Goal: Task Accomplishment & Management: Use online tool/utility

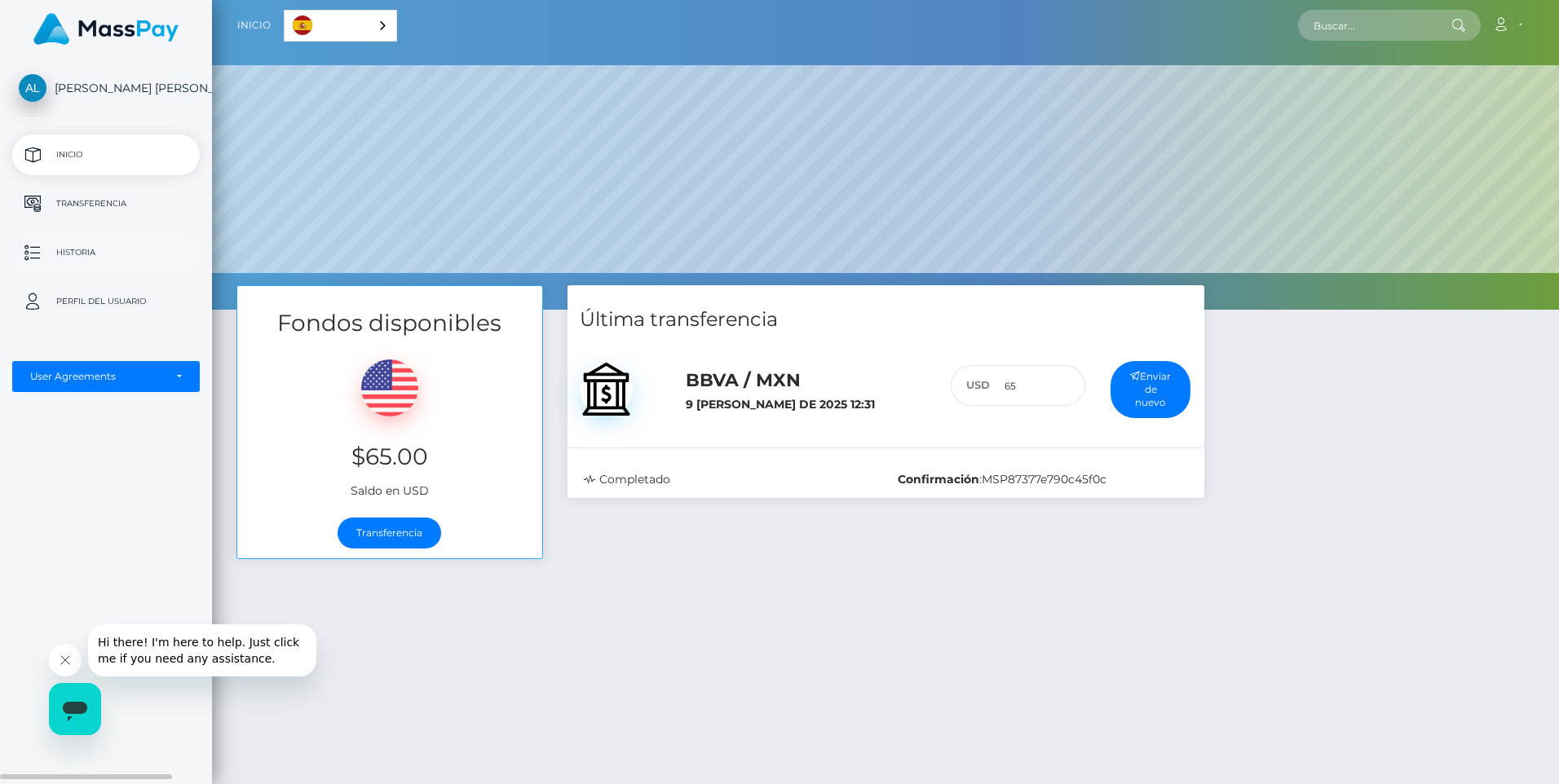
click at [94, 255] on p "Historia" at bounding box center [106, 252] width 175 height 25
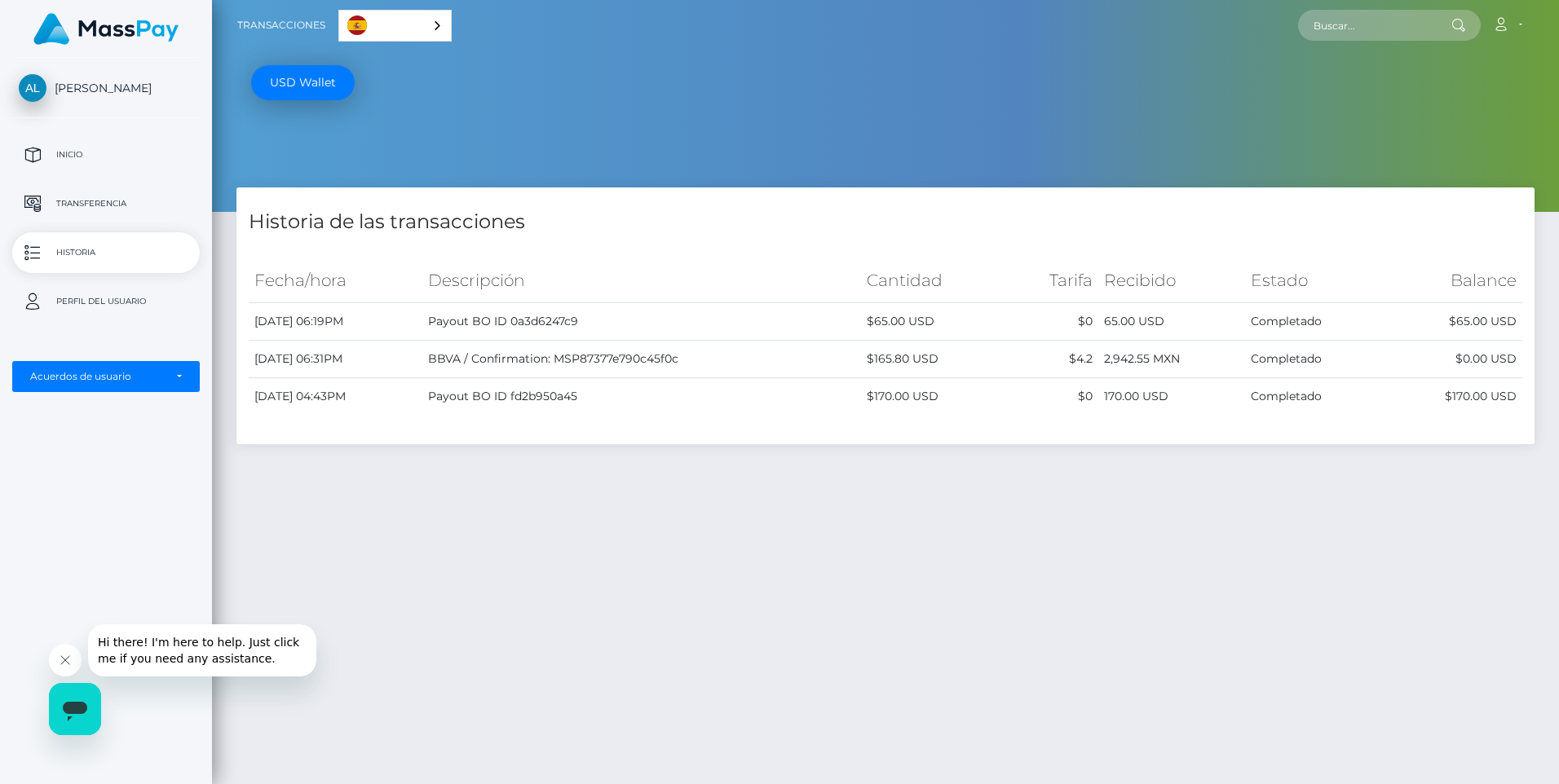
drag, startPoint x: 513, startPoint y: 322, endPoint x: 1422, endPoint y: 317, distance: 909.0
click at [1422, 317] on tr "September 2, 2025 06:19PM Payout BO ID 0a3d6247c9 $65.00 USD $0 65.00 USD Compl…" at bounding box center [885, 322] width 1274 height 37
click at [1139, 574] on div "Historia de las transacciones Fecha/hora Descripción Cantidad Tarifa Recibido E…" at bounding box center [886, 529] width 1348 height 684
click at [79, 155] on p "Inicio" at bounding box center [106, 154] width 175 height 25
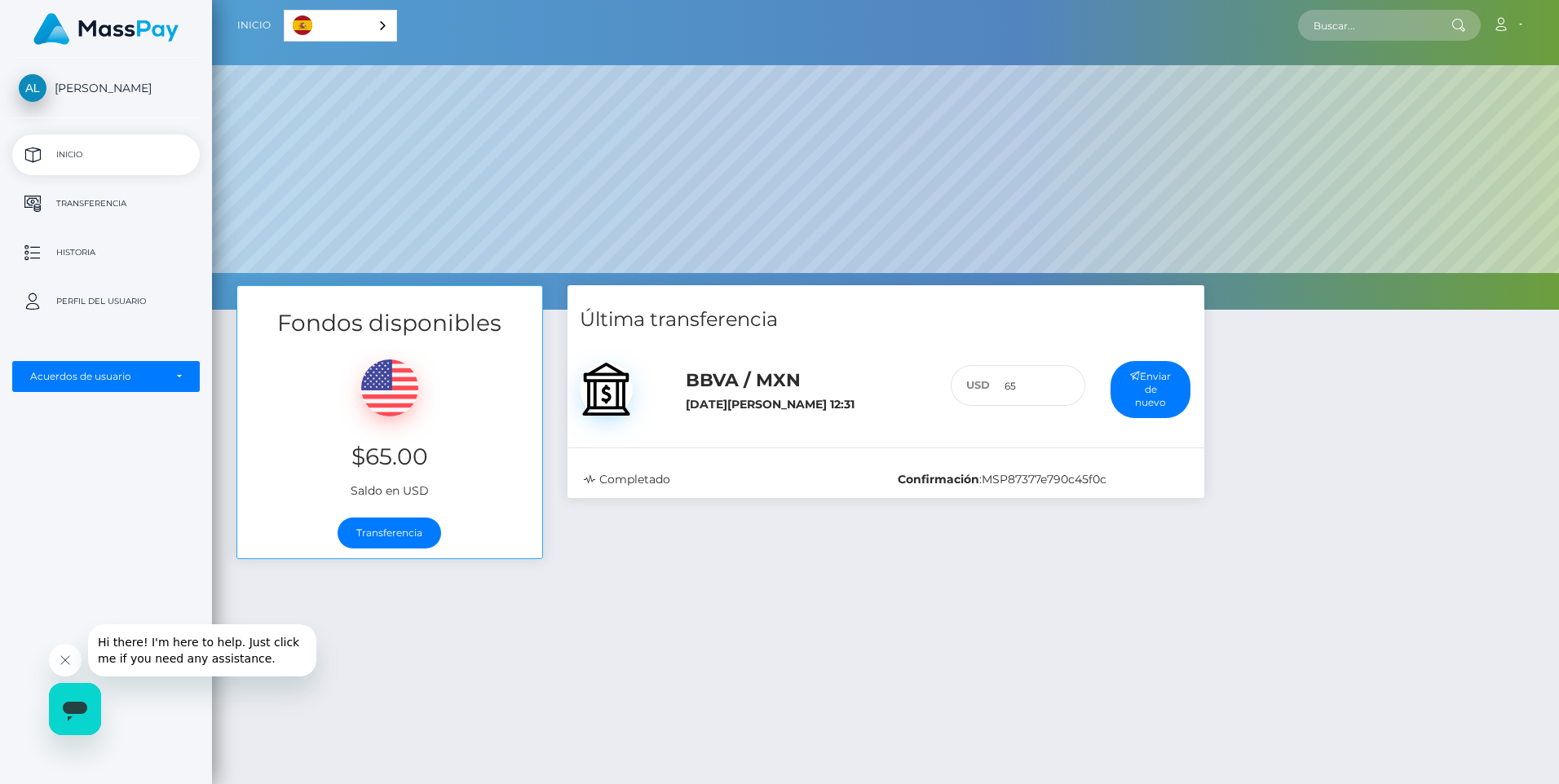
click at [1089, 637] on div "Fondos disponibles $65.00 Saldo en USD Transferencia Última transferencia 65 :" at bounding box center [886, 627] width 1348 height 684
click at [84, 207] on p "Transferencia" at bounding box center [106, 204] width 175 height 25
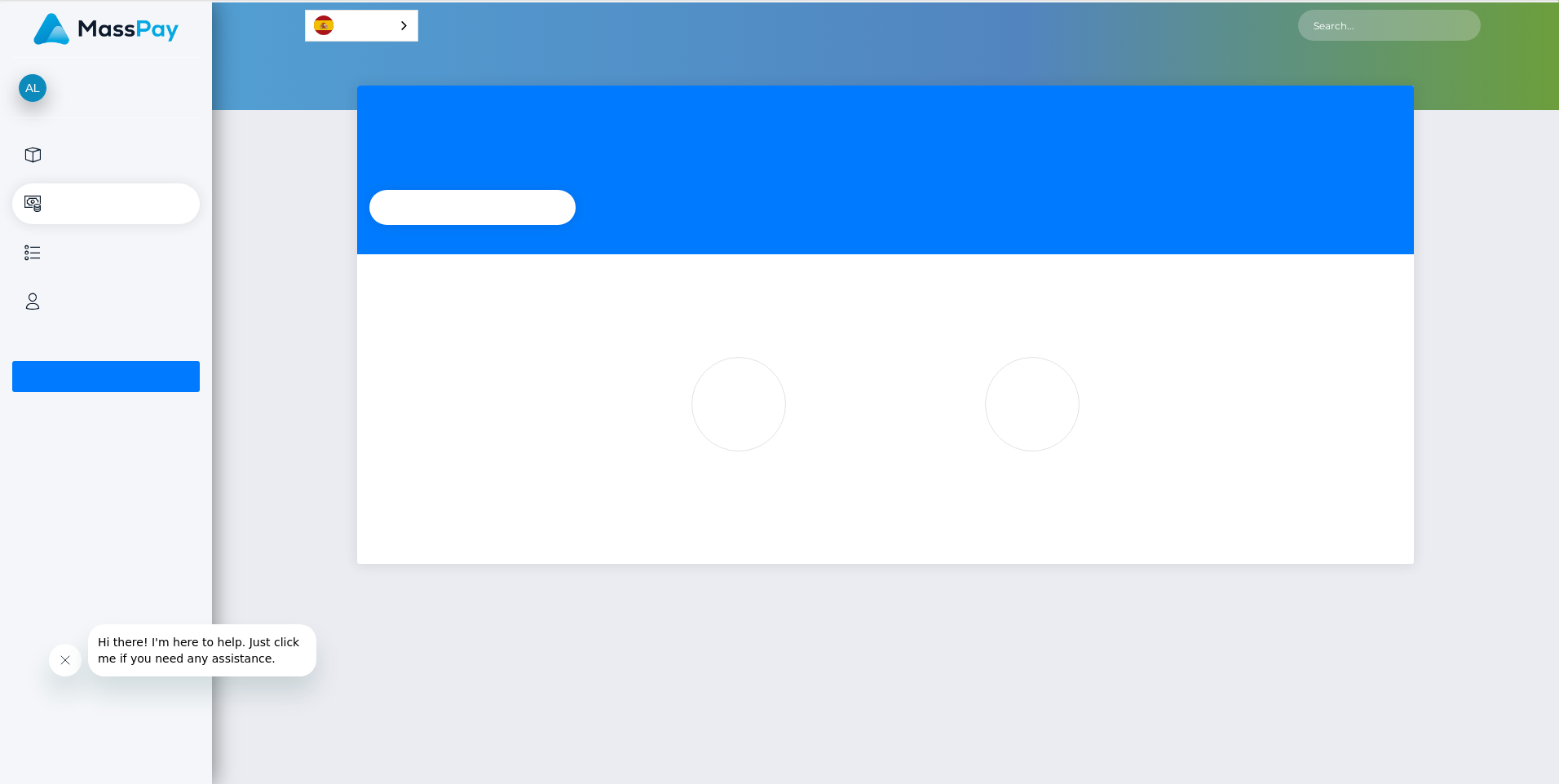
click at [398, 28] on div "Español" at bounding box center [362, 25] width 114 height 31
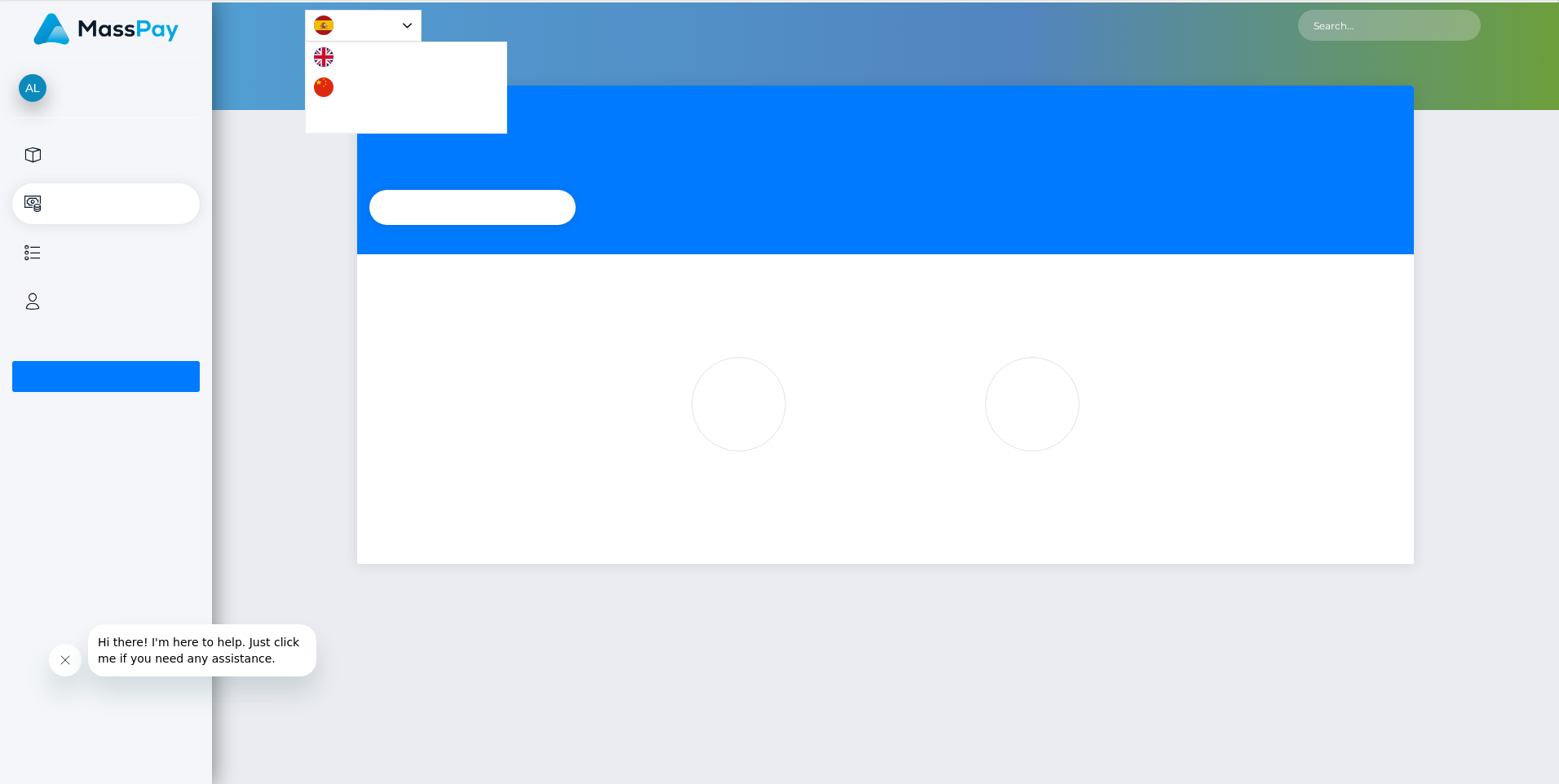
click at [405, 23] on div "Español" at bounding box center [362, 25] width 116 height 31
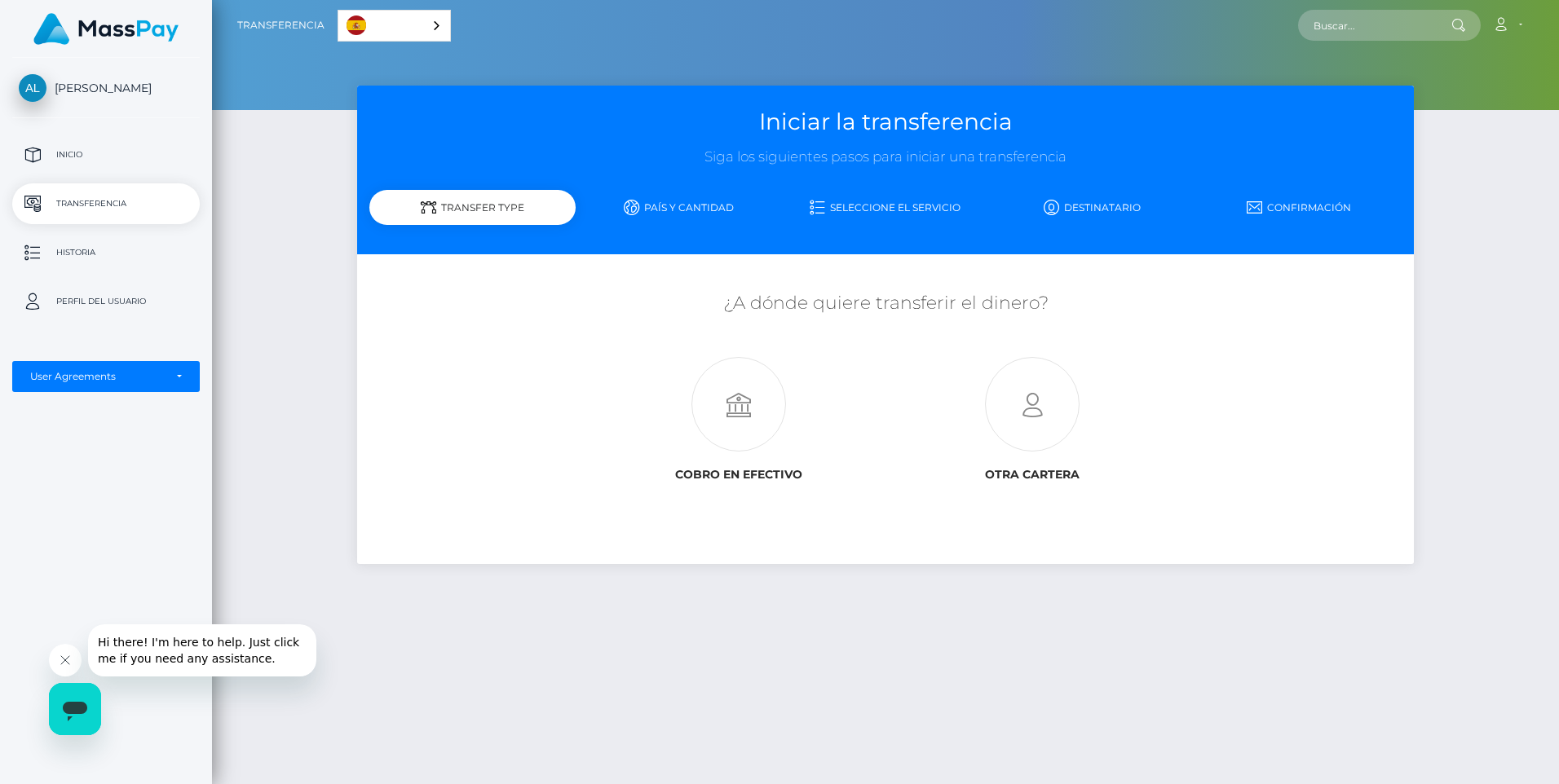
click at [706, 208] on link "País y cantidad" at bounding box center [678, 208] width 206 height 29
click at [709, 207] on link "País y cantidad" at bounding box center [678, 208] width 206 height 29
click at [1040, 401] on icon at bounding box center [1033, 405] width 294 height 94
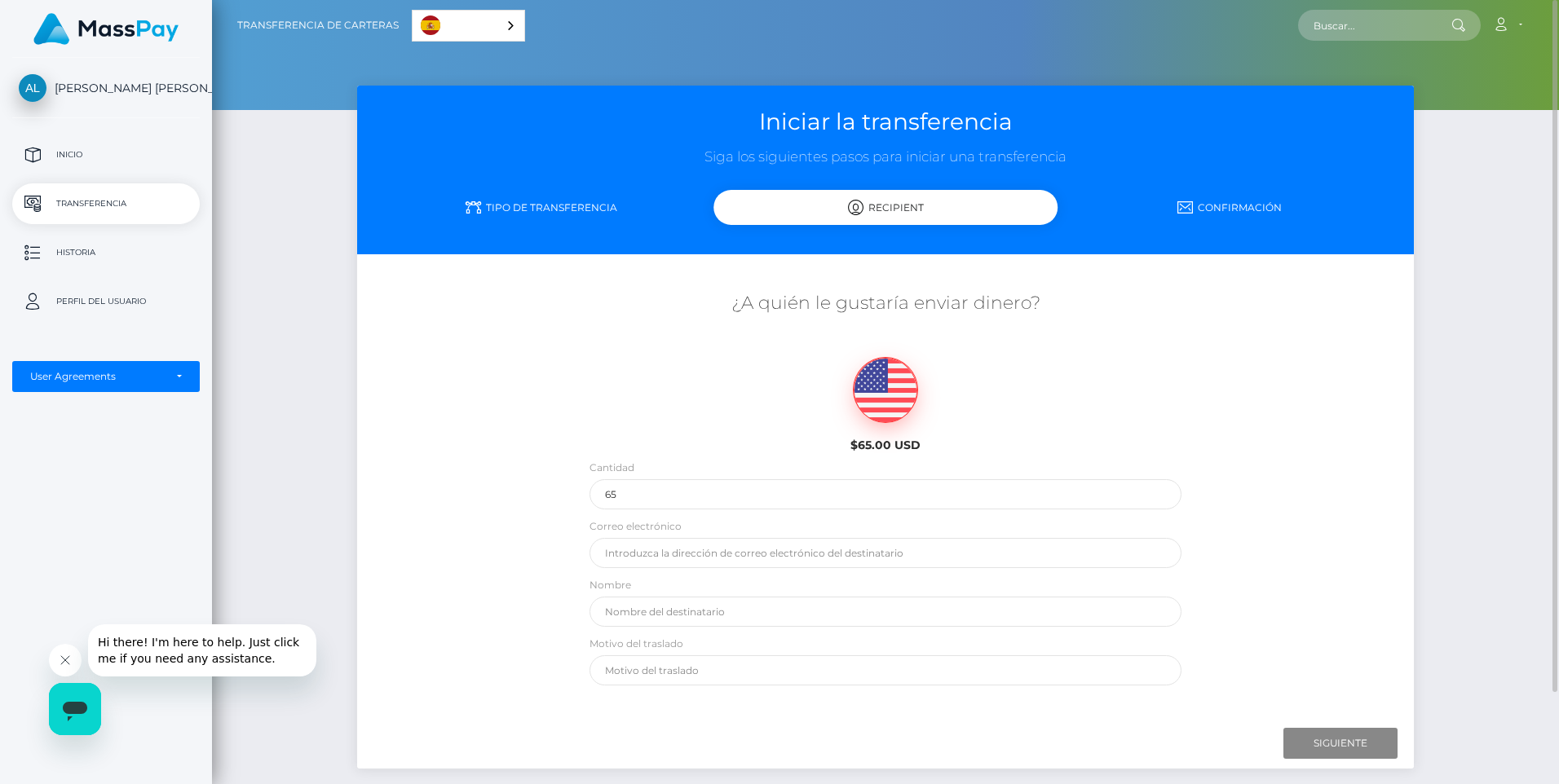
click at [553, 199] on link "Tipo de transferencia" at bounding box center [541, 208] width 345 height 29
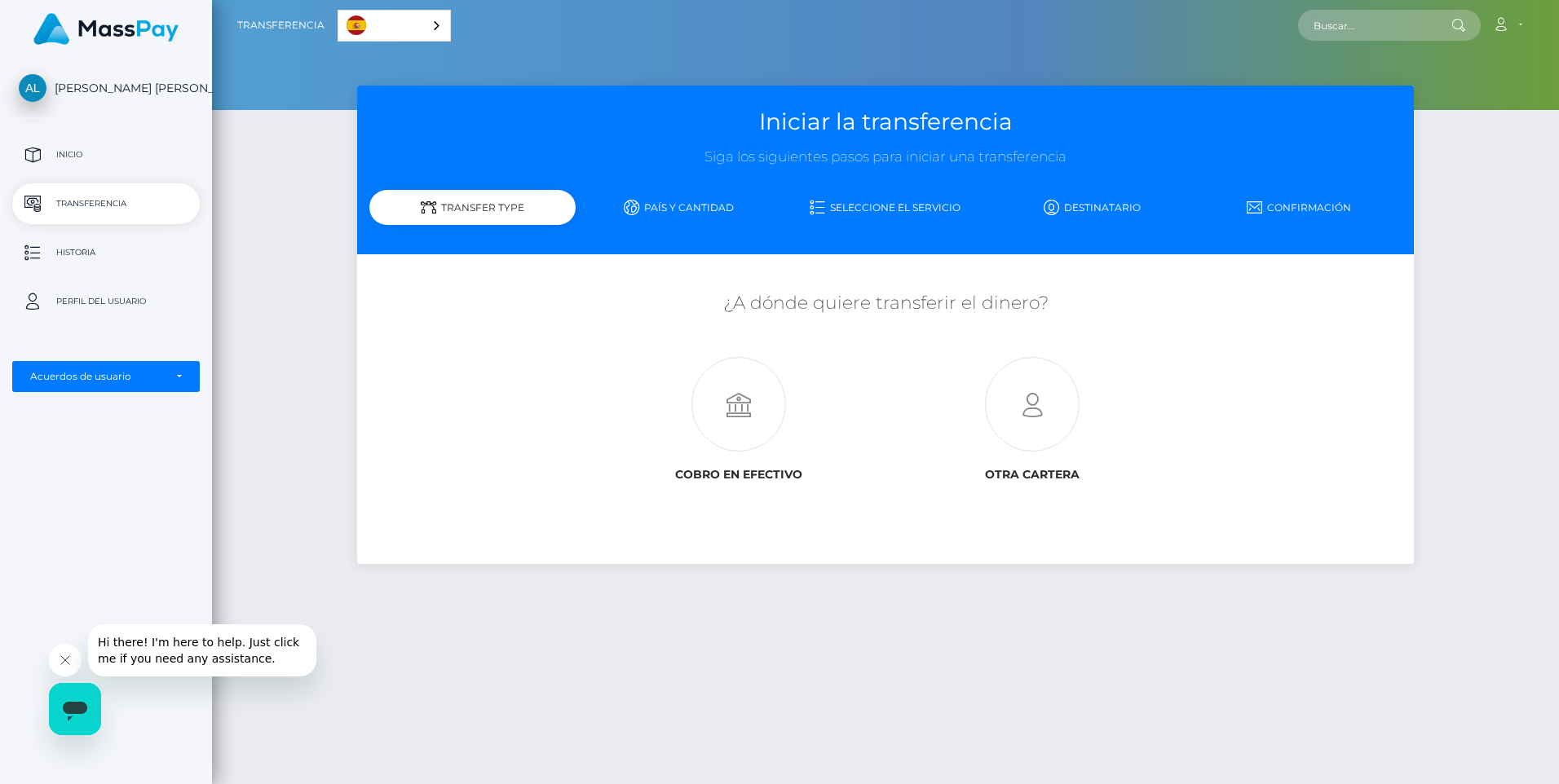
click at [889, 201] on link "Seleccione el servicio" at bounding box center [885, 208] width 206 height 29
click at [889, 204] on link "Seleccione el servicio" at bounding box center [885, 208] width 206 height 29
click at [80, 153] on p "Inicio" at bounding box center [106, 154] width 175 height 25
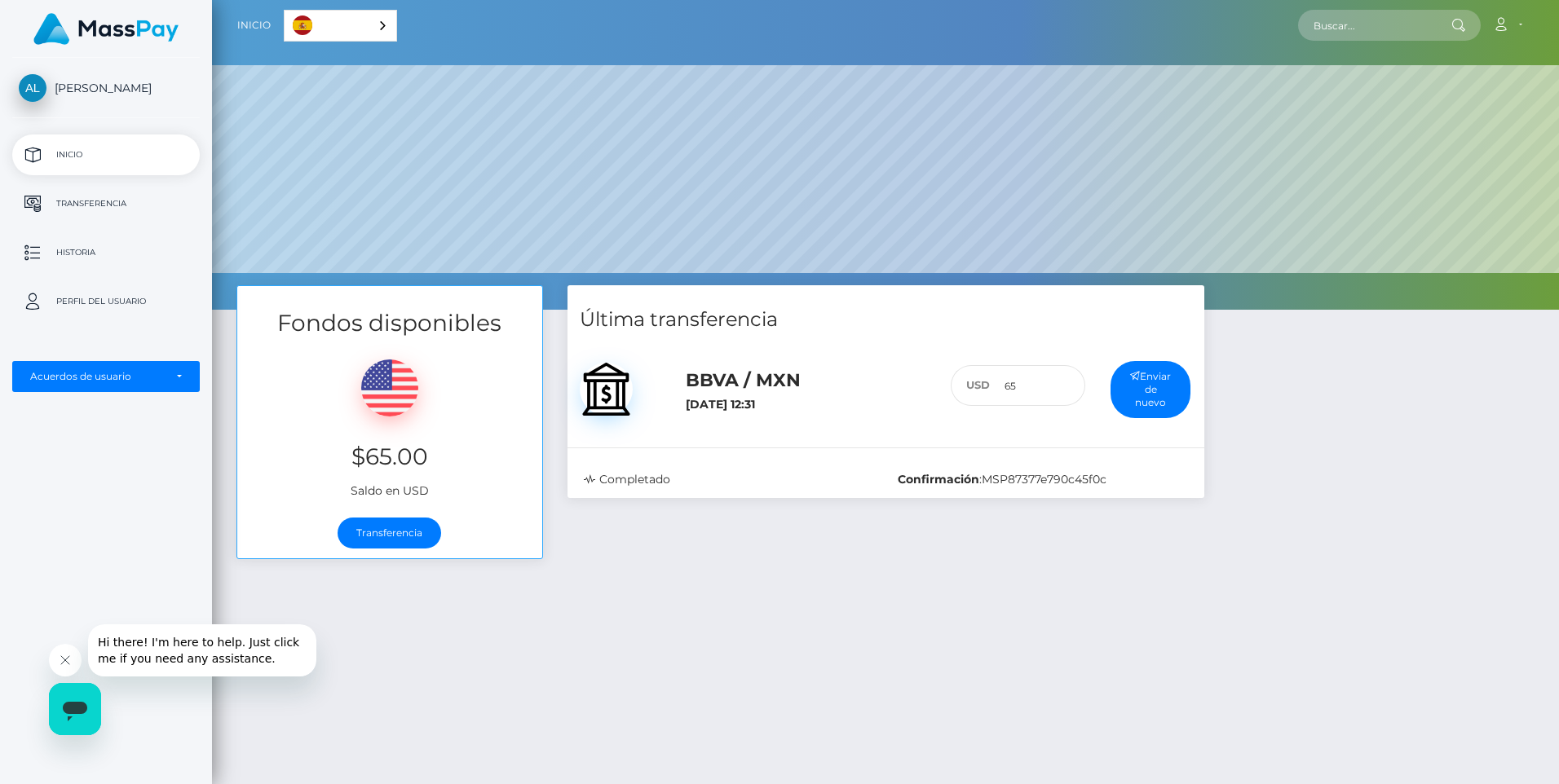
click at [1119, 635] on div "Fondos disponibles $65.00 Saldo en USD Transferencia Última transferencia 65 :" at bounding box center [886, 627] width 1348 height 684
drag, startPoint x: 714, startPoint y: 381, endPoint x: 827, endPoint y: 374, distance: 113.2
click at [827, 374] on h5 "BBVA / MXN" at bounding box center [805, 381] width 240 height 25
drag, startPoint x: 827, startPoint y: 374, endPoint x: 777, endPoint y: 440, distance: 82.8
click at [777, 435] on div "BBVA / MXN 9 de agosto de 2025 12:31 65" at bounding box center [886, 390] width 637 height 92
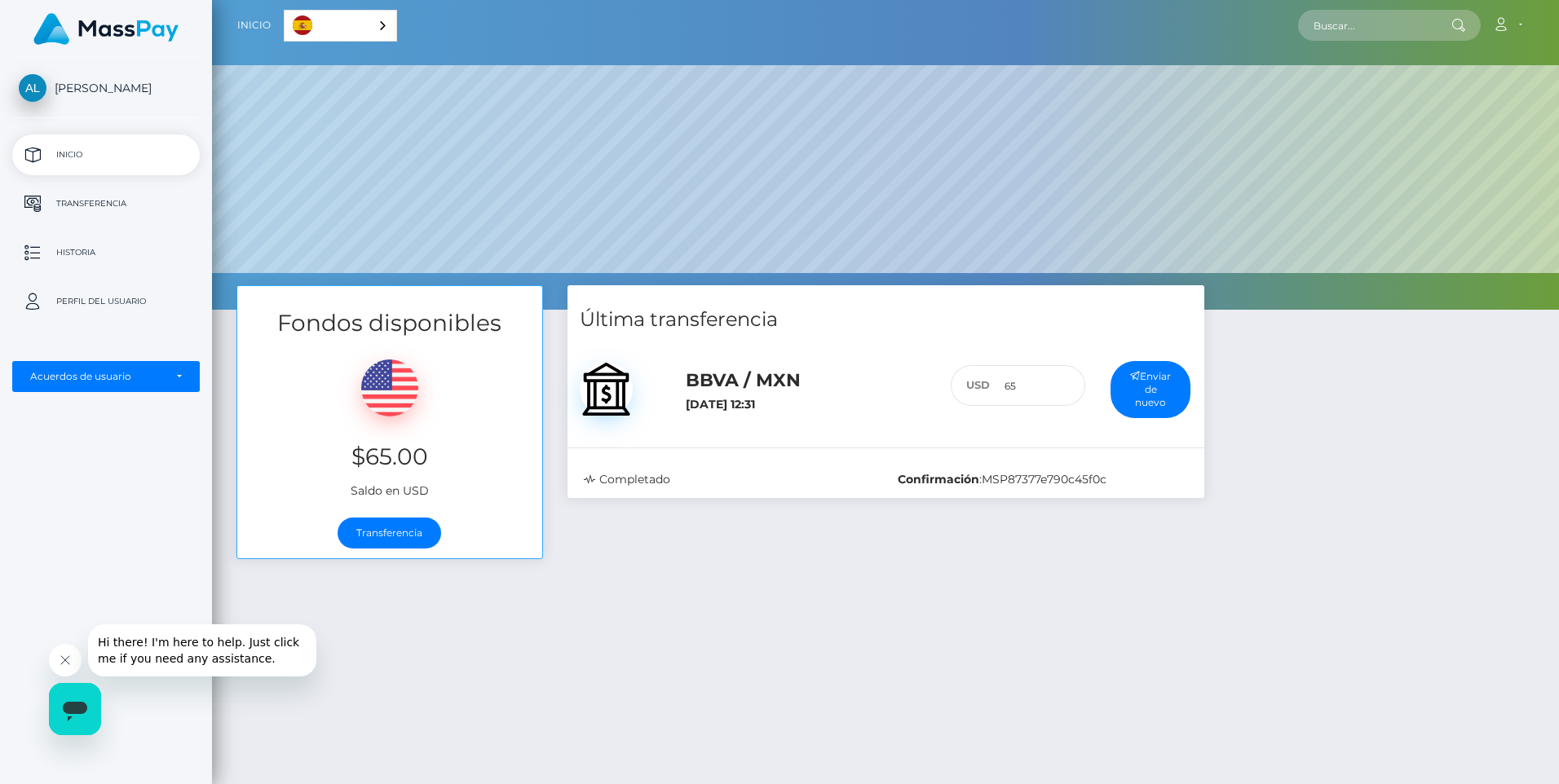
drag, startPoint x: 1037, startPoint y: 587, endPoint x: 1015, endPoint y: 588, distance: 22.0
click at [1038, 588] on div "Fondos disponibles $65.00 Saldo en USD Transferencia Última transferencia 65 :" at bounding box center [886, 627] width 1348 height 684
drag, startPoint x: 689, startPoint y: 371, endPoint x: 781, endPoint y: 375, distance: 92.1
click at [781, 375] on h5 "BBVA / MXN" at bounding box center [805, 381] width 240 height 25
drag, startPoint x: 781, startPoint y: 375, endPoint x: 814, endPoint y: 399, distance: 40.8
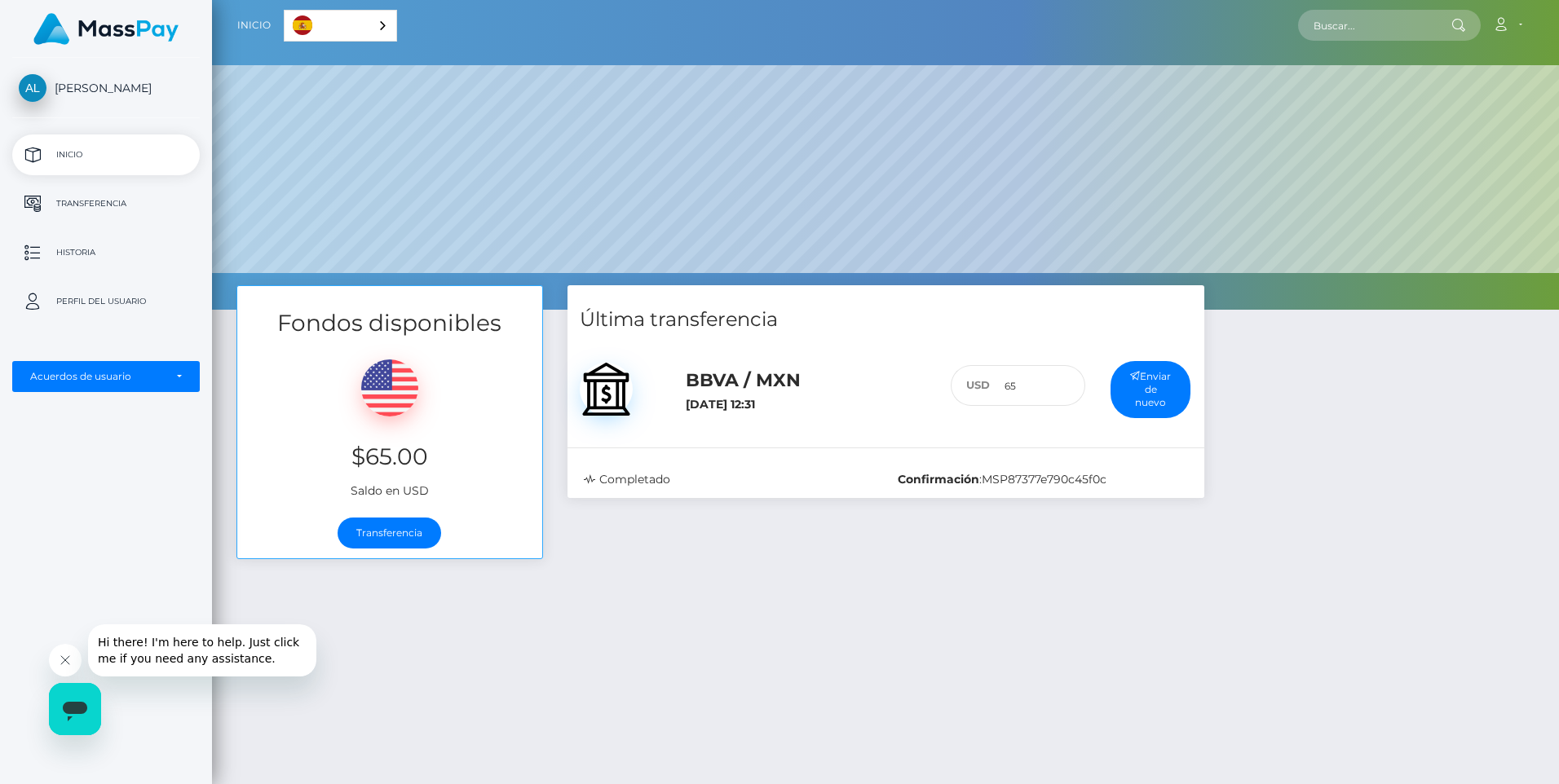
click at [814, 399] on h6 "9 de agosto de 2025 12:31" at bounding box center [805, 405] width 240 height 14
click at [91, 204] on p "Transferencia" at bounding box center [106, 204] width 175 height 25
click at [401, 538] on link "Transferencia" at bounding box center [390, 533] width 104 height 31
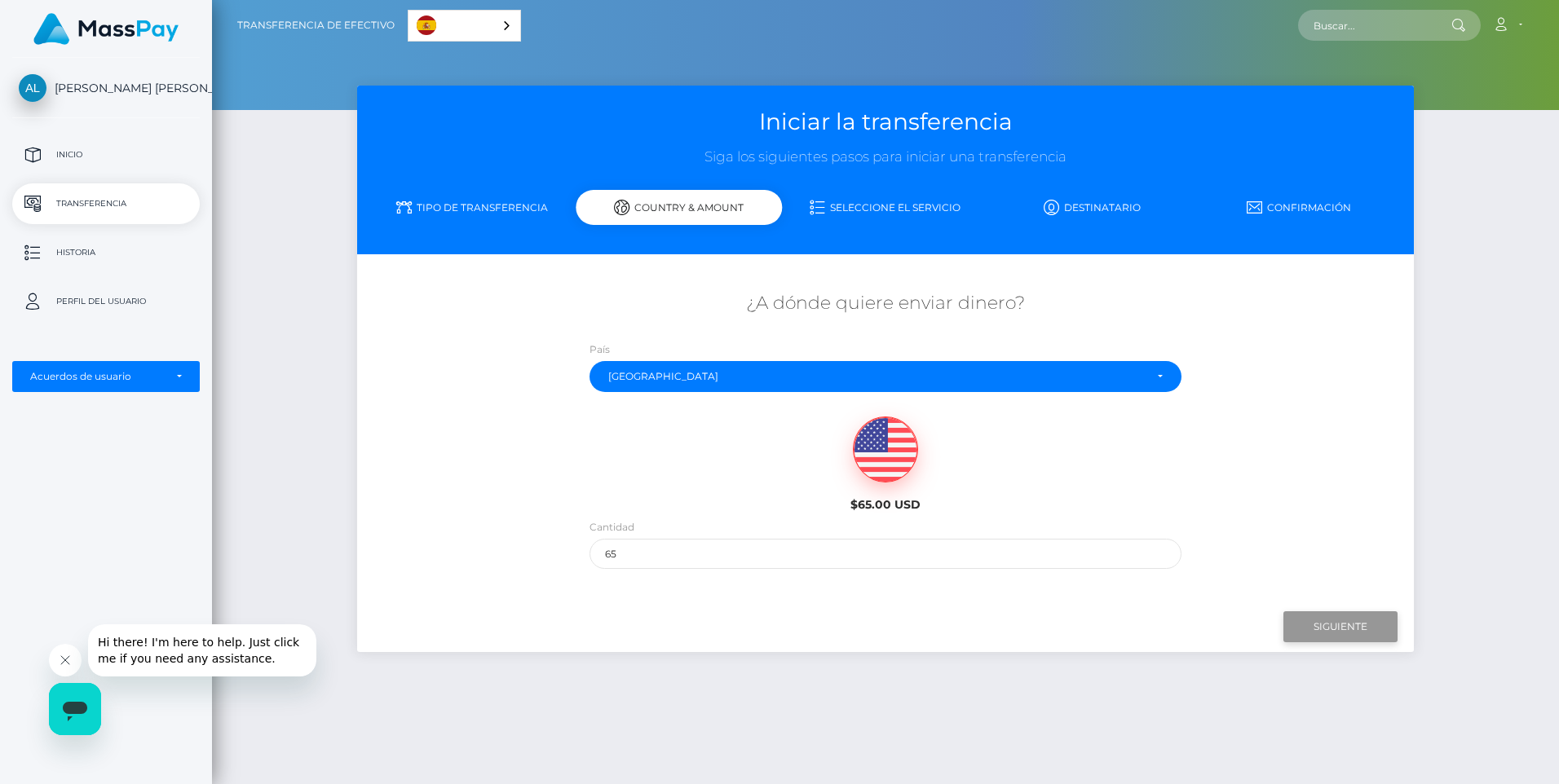
click at [1342, 628] on input "Siguiente" at bounding box center [1341, 627] width 115 height 31
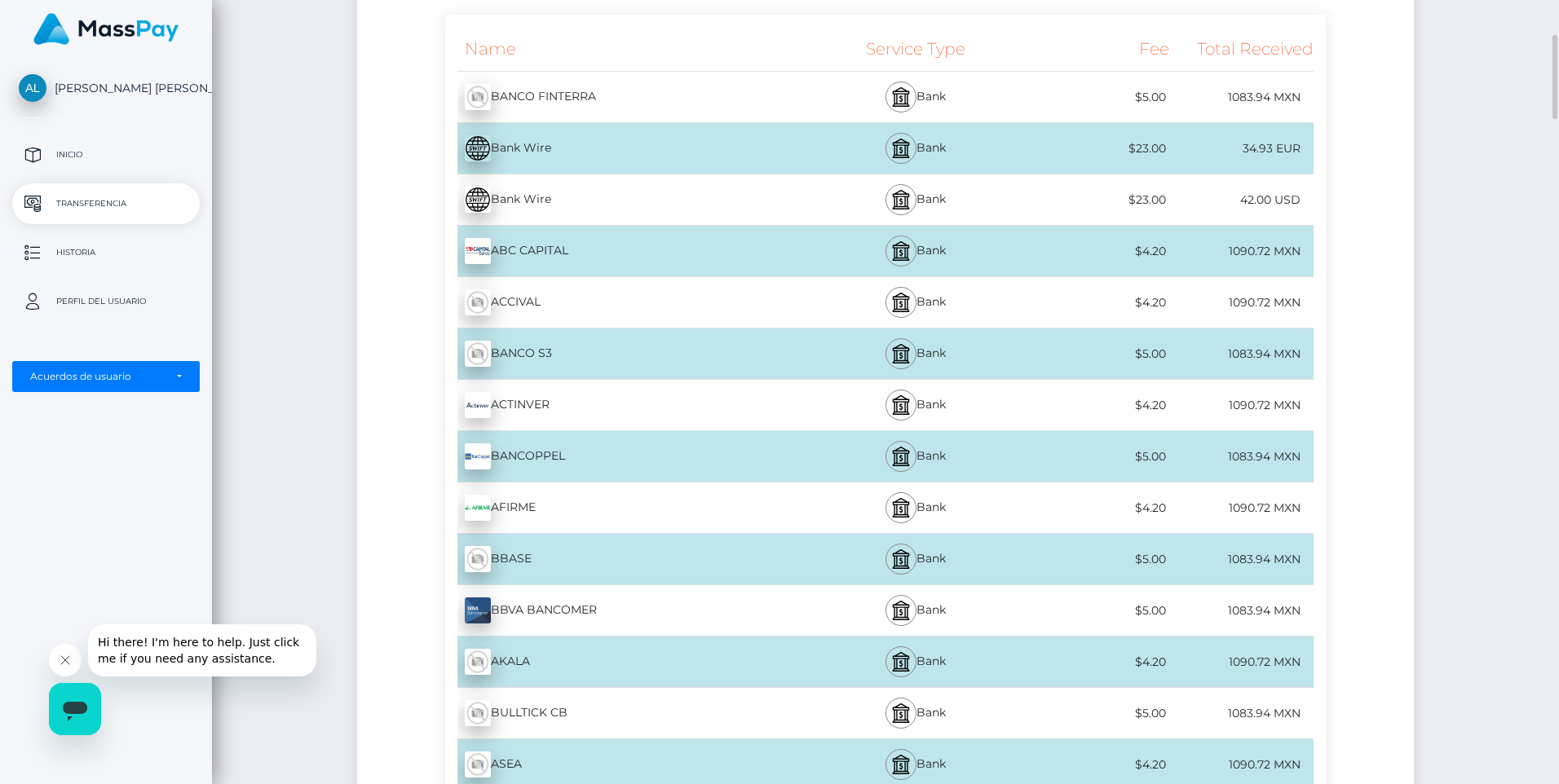
scroll to position [407, 0]
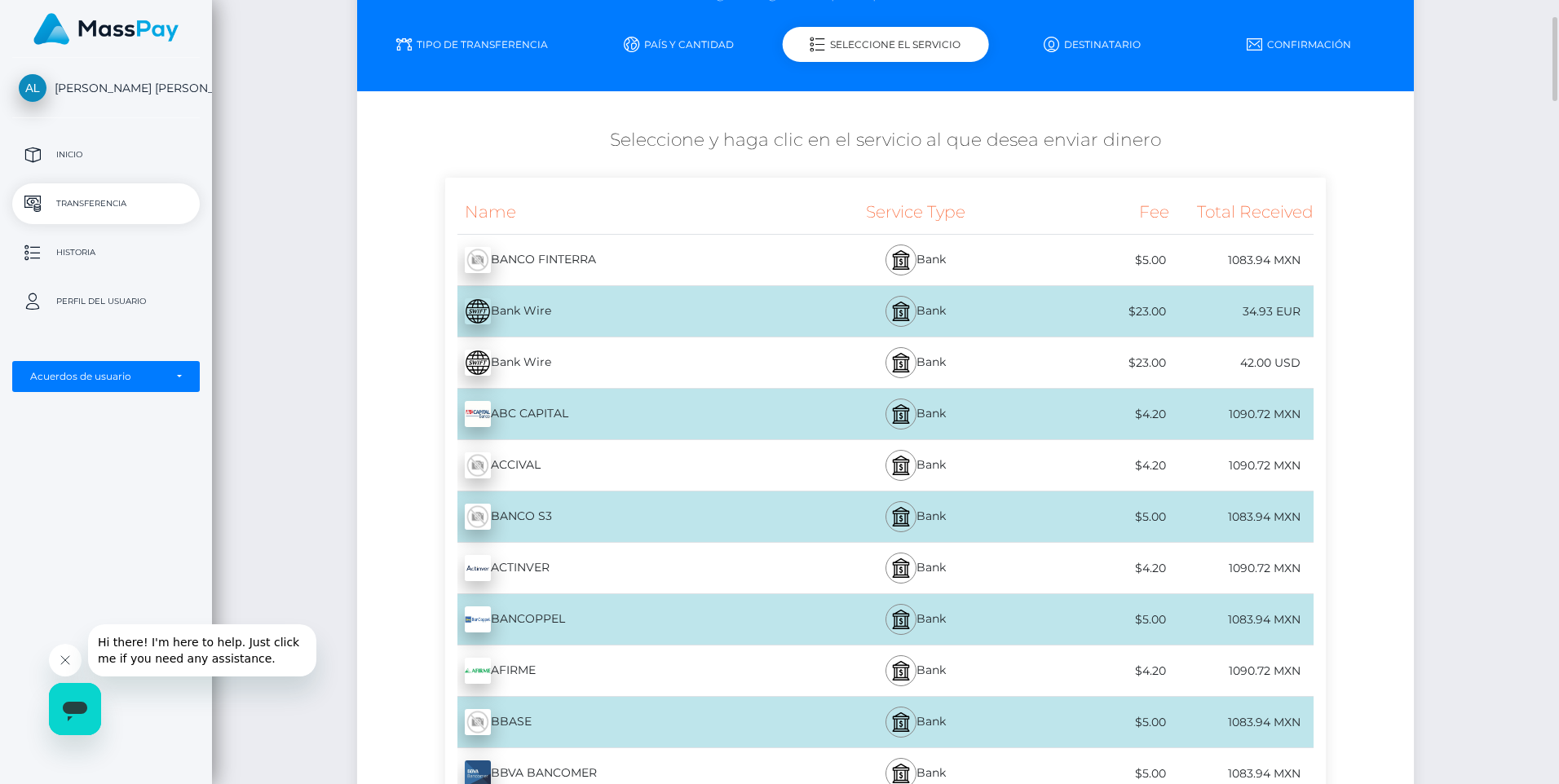
scroll to position [244, 0]
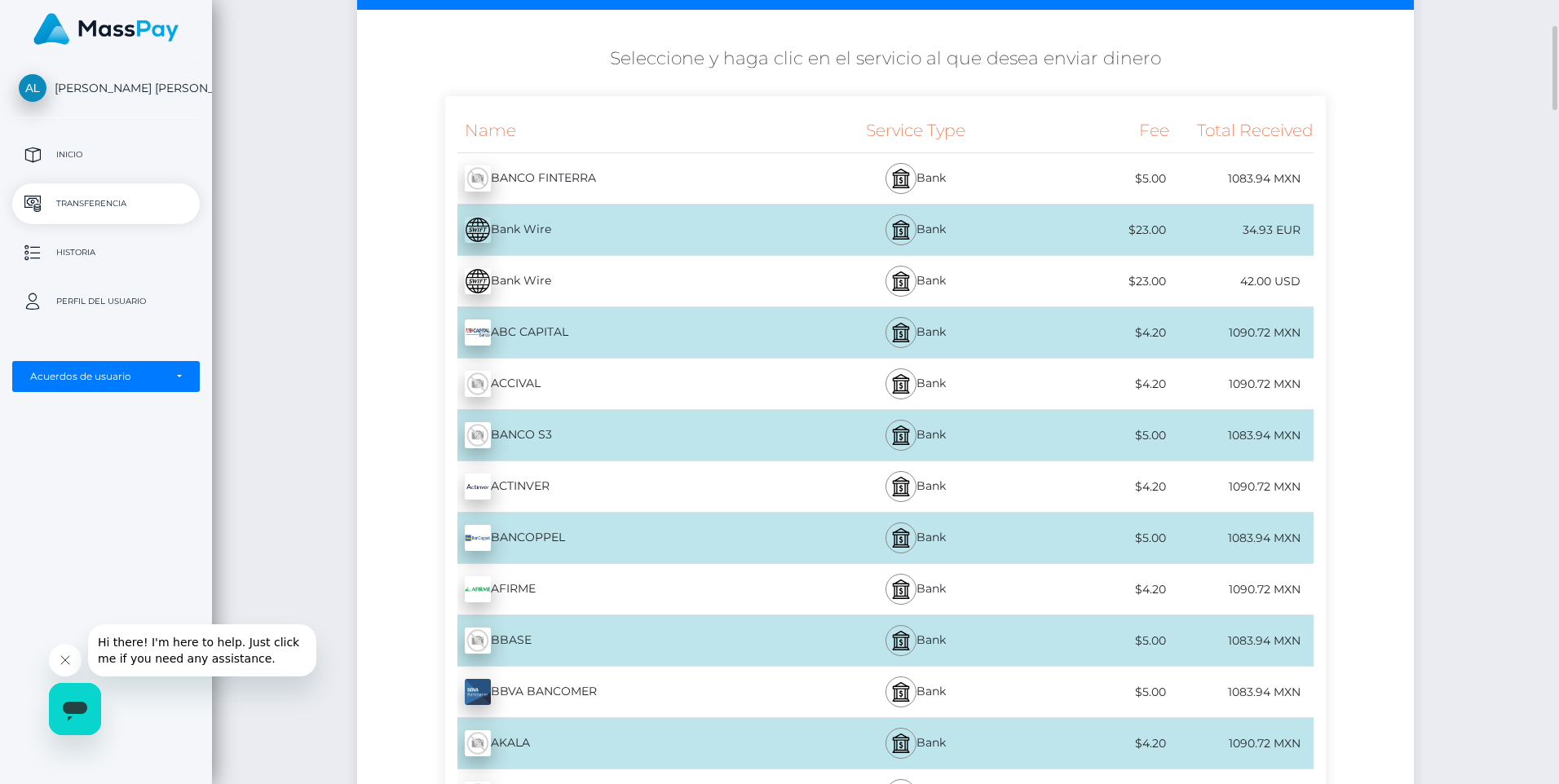
click at [531, 695] on div "BBVA BANCOMER - MXN" at bounding box center [626, 692] width 362 height 46
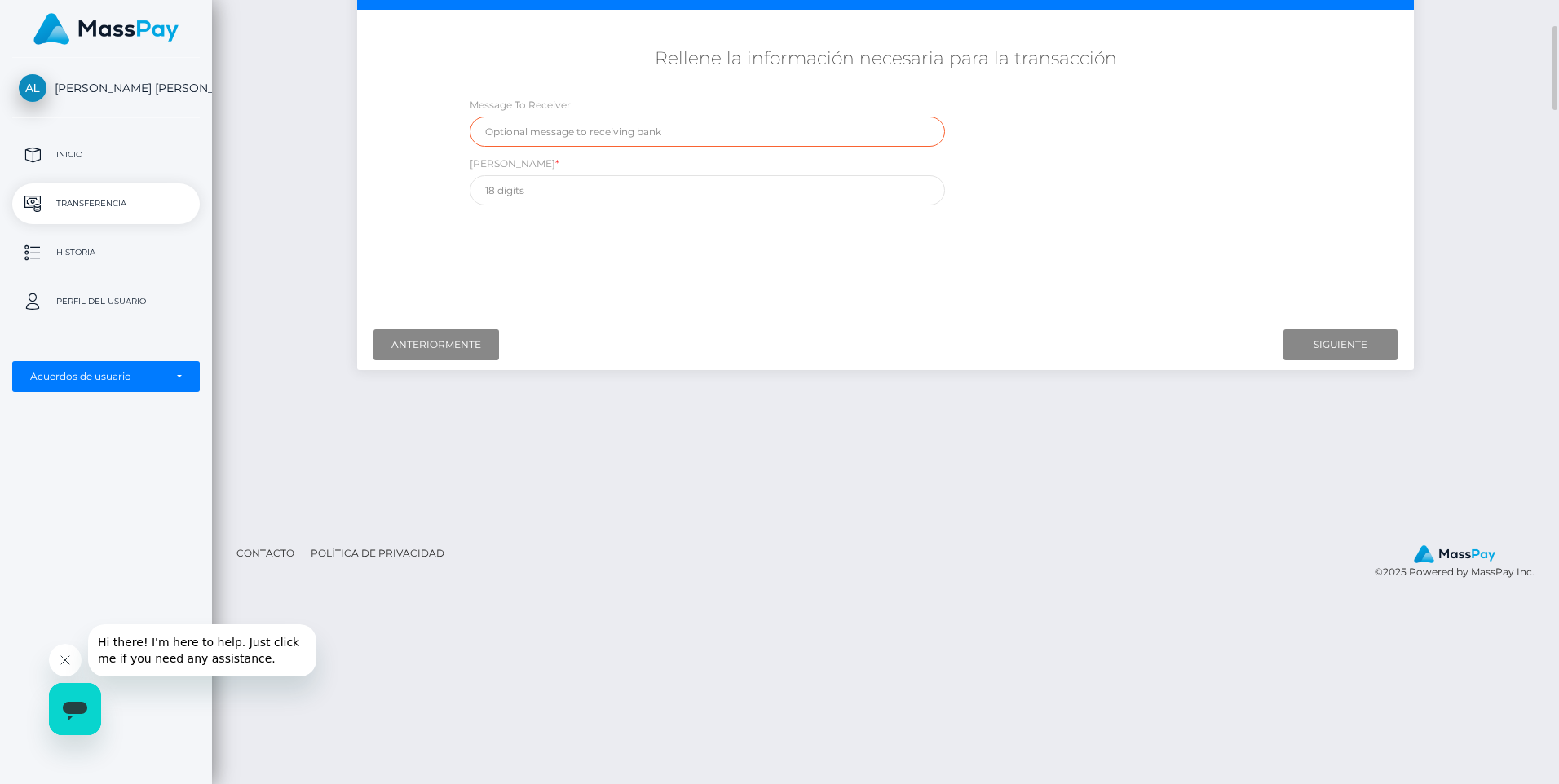
click at [592, 129] on input "text" at bounding box center [708, 132] width 475 height 31
click at [563, 178] on input "text" at bounding box center [708, 191] width 475 height 31
drag, startPoint x: 577, startPoint y: 104, endPoint x: 463, endPoint y: 109, distance: 114.1
click at [463, 109] on div "Message To Receiver" at bounding box center [707, 121] width 500 height 51
copy label "Message To Receiver"
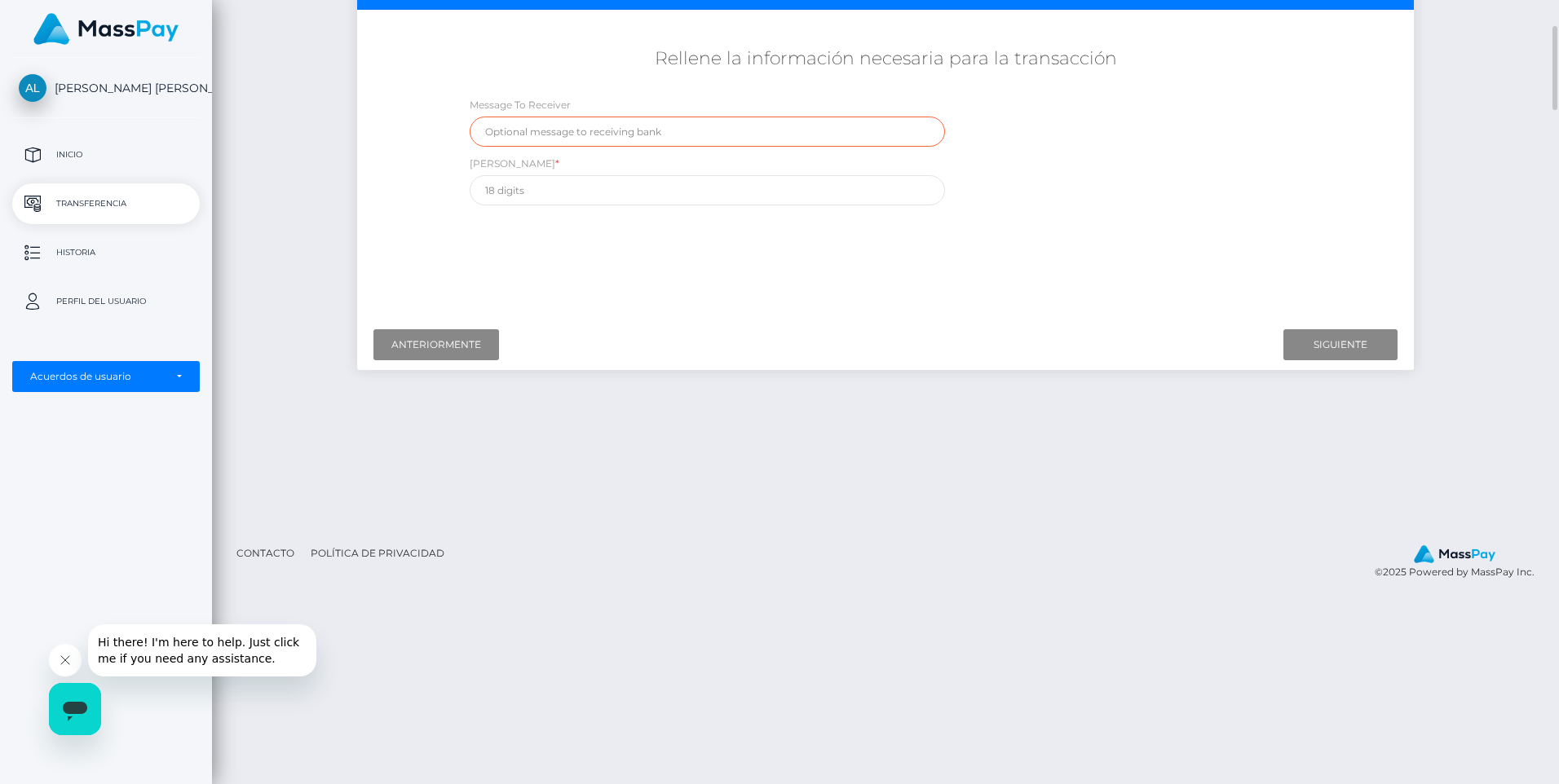
drag, startPoint x: 665, startPoint y: 132, endPoint x: 491, endPoint y: 130, distance: 174.0
click at [491, 130] on input "text" at bounding box center [708, 132] width 475 height 31
drag, startPoint x: 491, startPoint y: 130, endPoint x: 598, endPoint y: 129, distance: 107.0
click at [598, 129] on input "text" at bounding box center [708, 132] width 475 height 31
click at [1051, 317] on div "¿A dónde quiere enviar dinero? País Abjasia Afganistán Albania Argelia Samoa Am…" at bounding box center [886, 165] width 1057 height 310
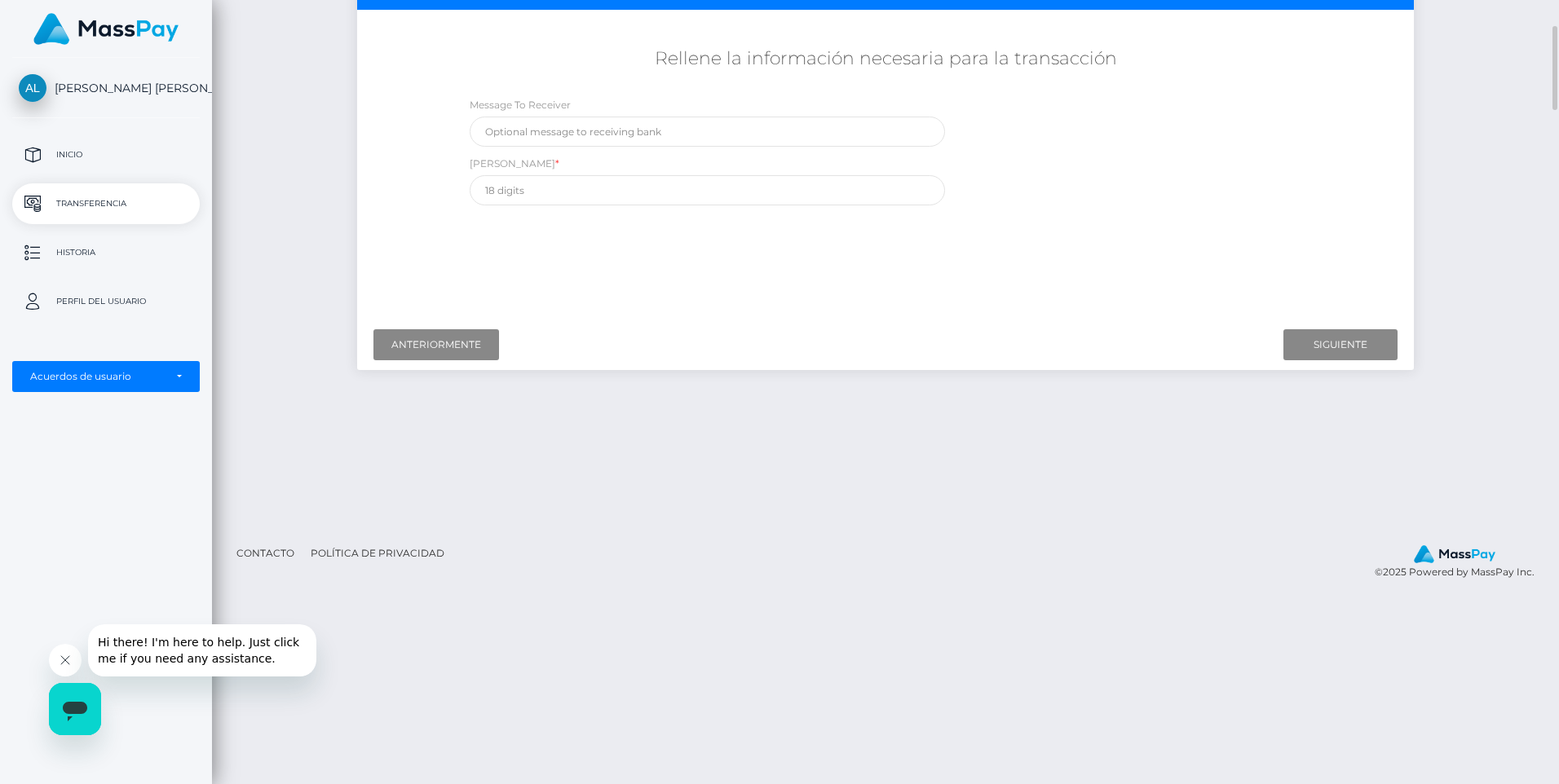
click at [1288, 64] on h5 "Rellene la información necesaria para la transacción" at bounding box center [886, 59] width 1034 height 25
drag, startPoint x: 1347, startPoint y: 405, endPoint x: 1347, endPoint y: 419, distance: 14.0
click at [1347, 406] on div "Iniciar la transferencia Siga los siguientes pasos para iniciar una transferenc…" at bounding box center [886, 183] width 1348 height 684
click at [1056, 287] on div "¿A dónde quiere enviar dinero? País Abjasia Afganistán Albania Argelia Samoa Am…" at bounding box center [886, 166] width 1034 height 289
click at [541, 186] on input "text" at bounding box center [708, 191] width 475 height 31
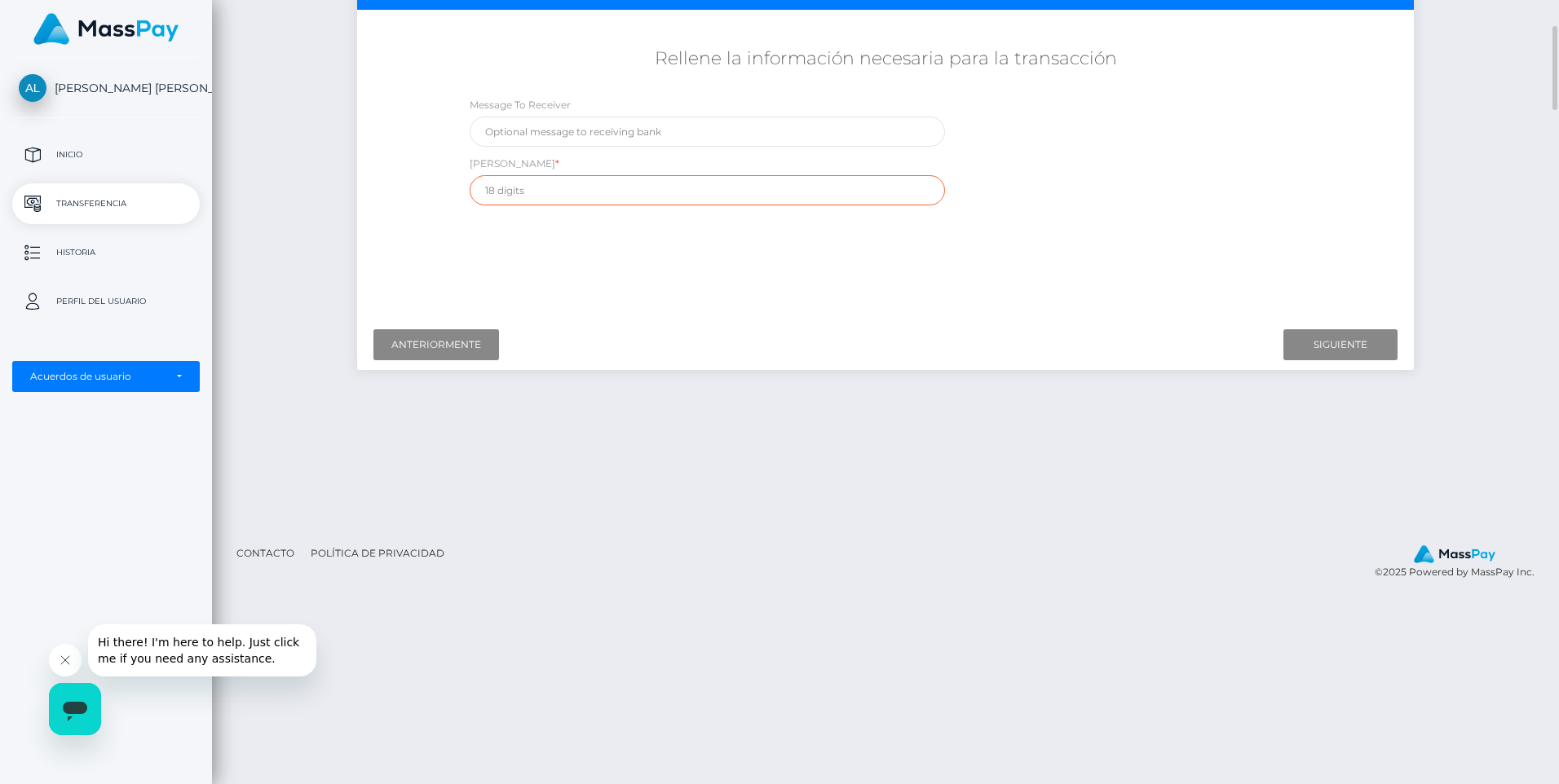
paste input "012849015733552810"
type input "012849015733552810"
click at [525, 129] on input "text" at bounding box center [708, 132] width 475 height 31
drag, startPoint x: 604, startPoint y: 180, endPoint x: 447, endPoint y: 191, distance: 157.4
click at [447, 191] on div "Message To Receiver CLABE * 012849015733552810" at bounding box center [886, 154] width 882 height 117
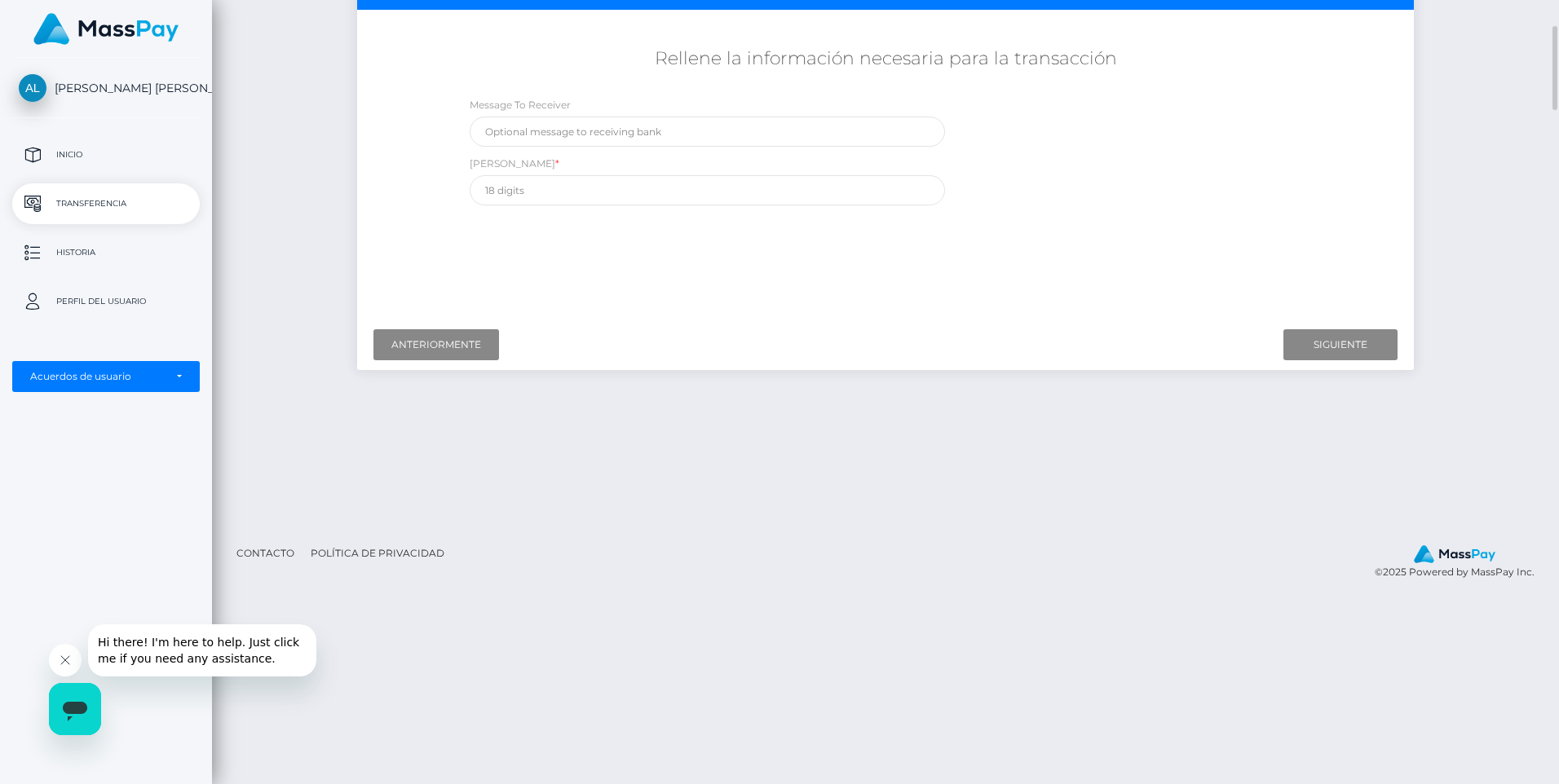
drag, startPoint x: 966, startPoint y: 247, endPoint x: 956, endPoint y: 244, distance: 10.4
click at [967, 246] on div "¿A dónde quiere enviar dinero? País Abjasia Afganistán Albania Argelia Samoa Am…" at bounding box center [886, 166] width 1034 height 289
click at [592, 197] on input "text" at bounding box center [708, 191] width 475 height 31
paste input "012 849 01573355281 0"
click at [504, 191] on input "012 849 01573355281 0" at bounding box center [708, 191] width 475 height 31
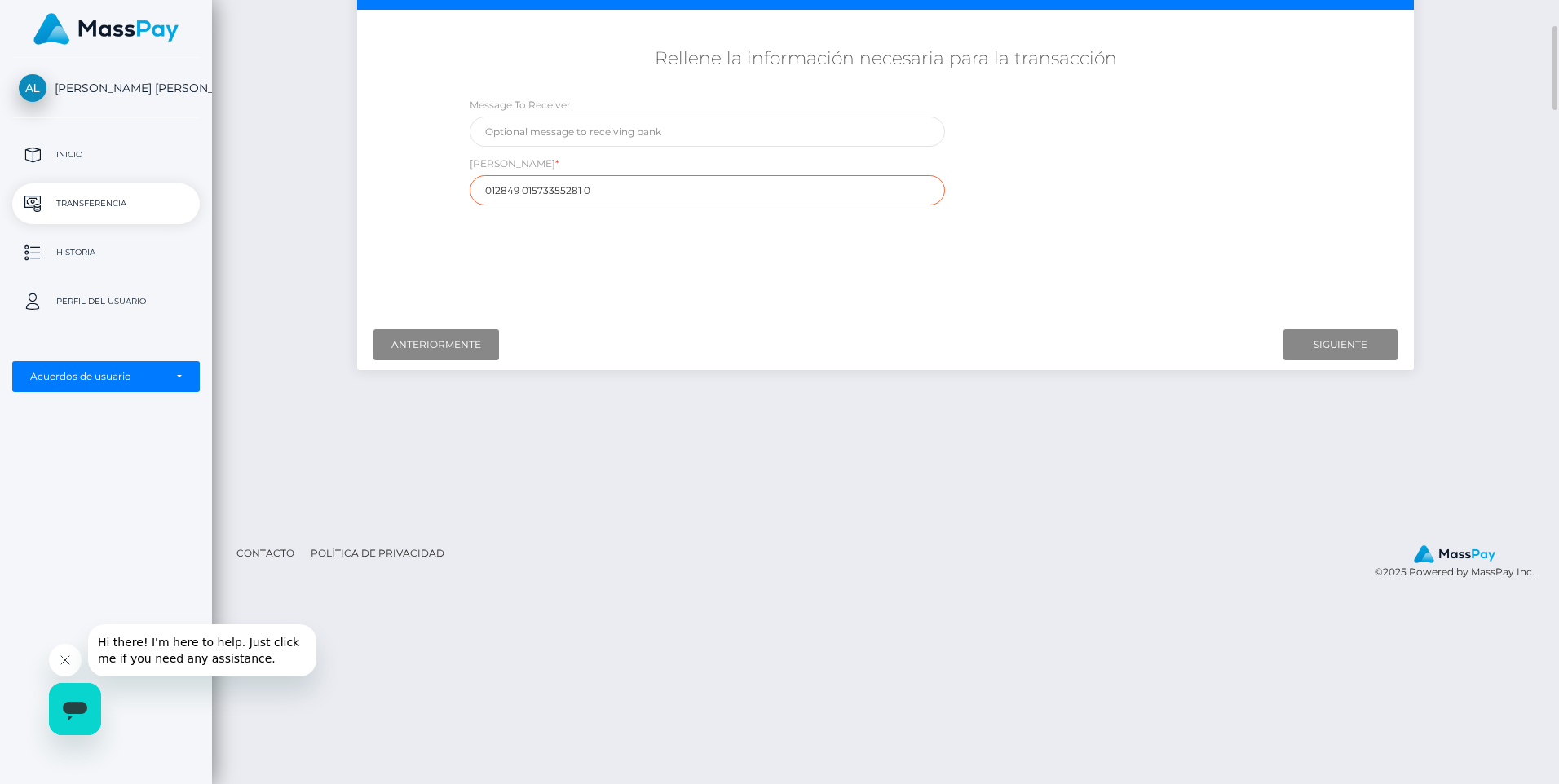
click at [523, 188] on input "012849 01573355281 0" at bounding box center [708, 191] width 475 height 31
click at [580, 188] on input "01284901573355281 0" at bounding box center [708, 191] width 475 height 31
type input "012849015733552810"
click at [554, 132] on input "text" at bounding box center [708, 132] width 475 height 31
drag, startPoint x: 1101, startPoint y: 516, endPoint x: 1102, endPoint y: 497, distance: 19.0
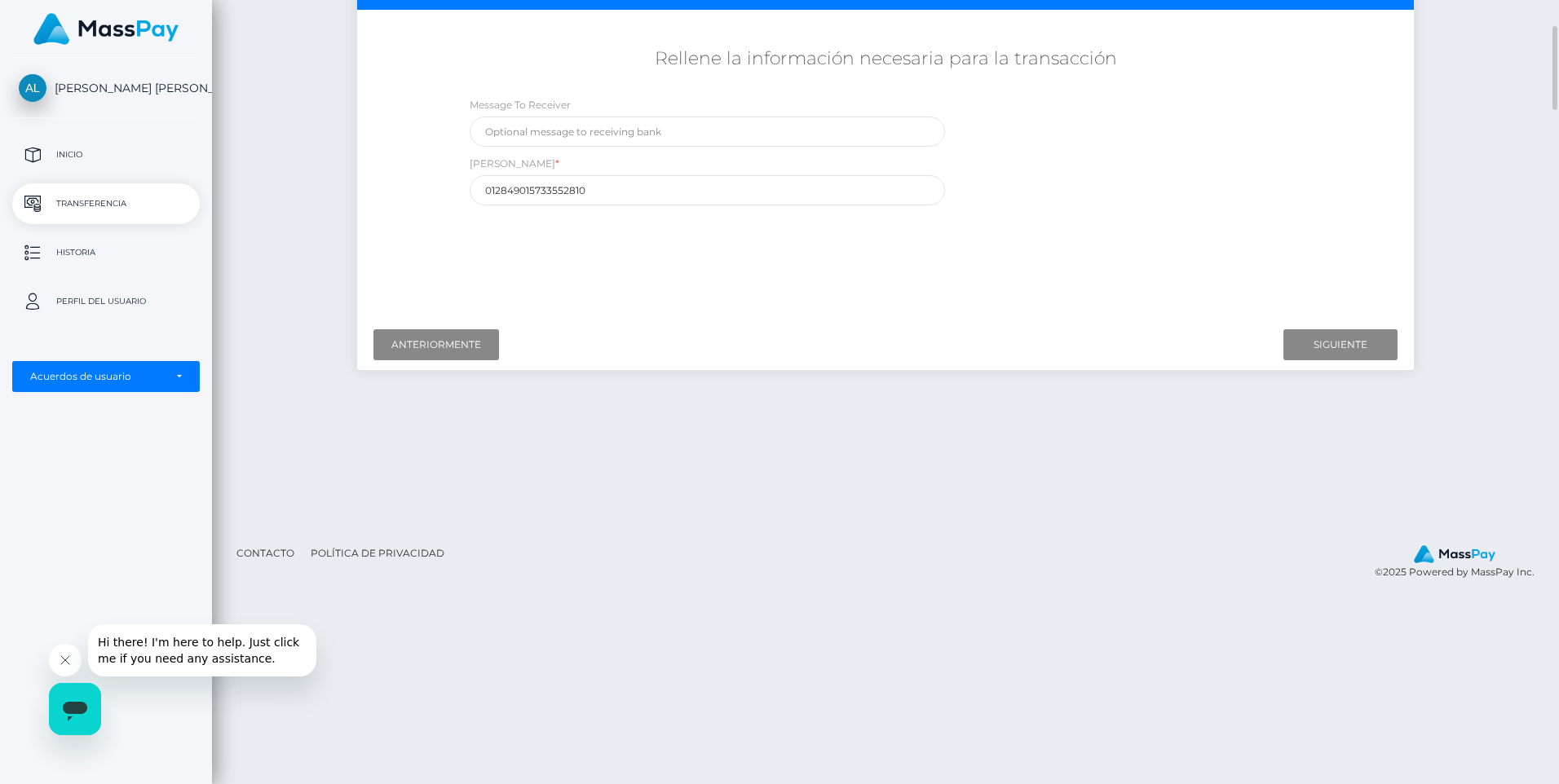
click at [1101, 516] on div "Iniciar la transferencia Siga los siguientes pasos para iniciar una transferenc…" at bounding box center [886, 183] width 1348 height 684
click at [578, 249] on div "¿A dónde quiere enviar dinero? País Abjasia Afganistán Albania Argelia Samoa Am…" at bounding box center [886, 166] width 1034 height 289
click at [1368, 346] on input "Siguiente" at bounding box center [1341, 344] width 115 height 31
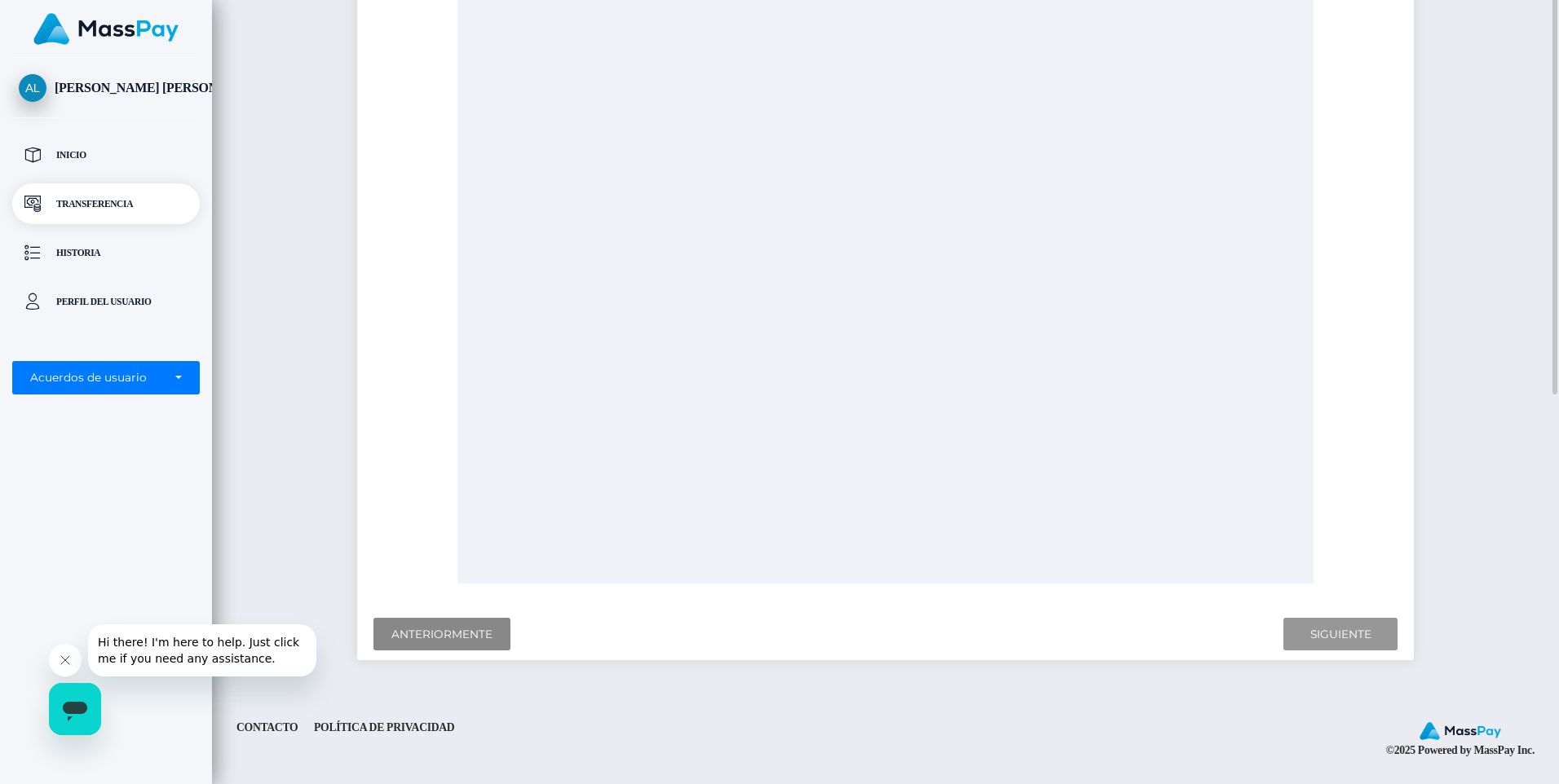
scroll to position [53, 0]
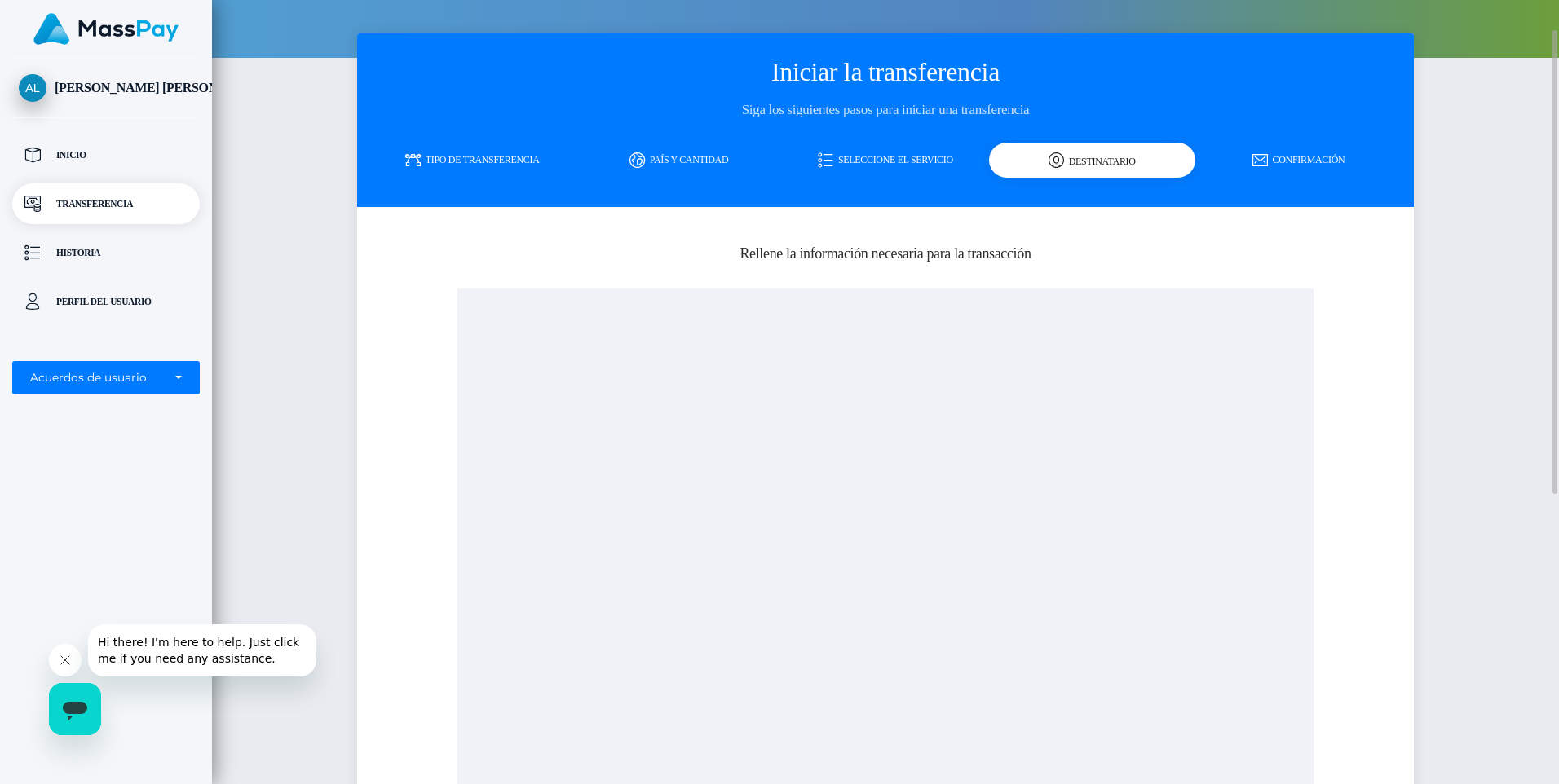
click at [772, 359] on div at bounding box center [886, 680] width 857 height 784
drag, startPoint x: 769, startPoint y: 468, endPoint x: 911, endPoint y: 583, distance: 182.7
click at [910, 585] on div at bounding box center [886, 680] width 857 height 784
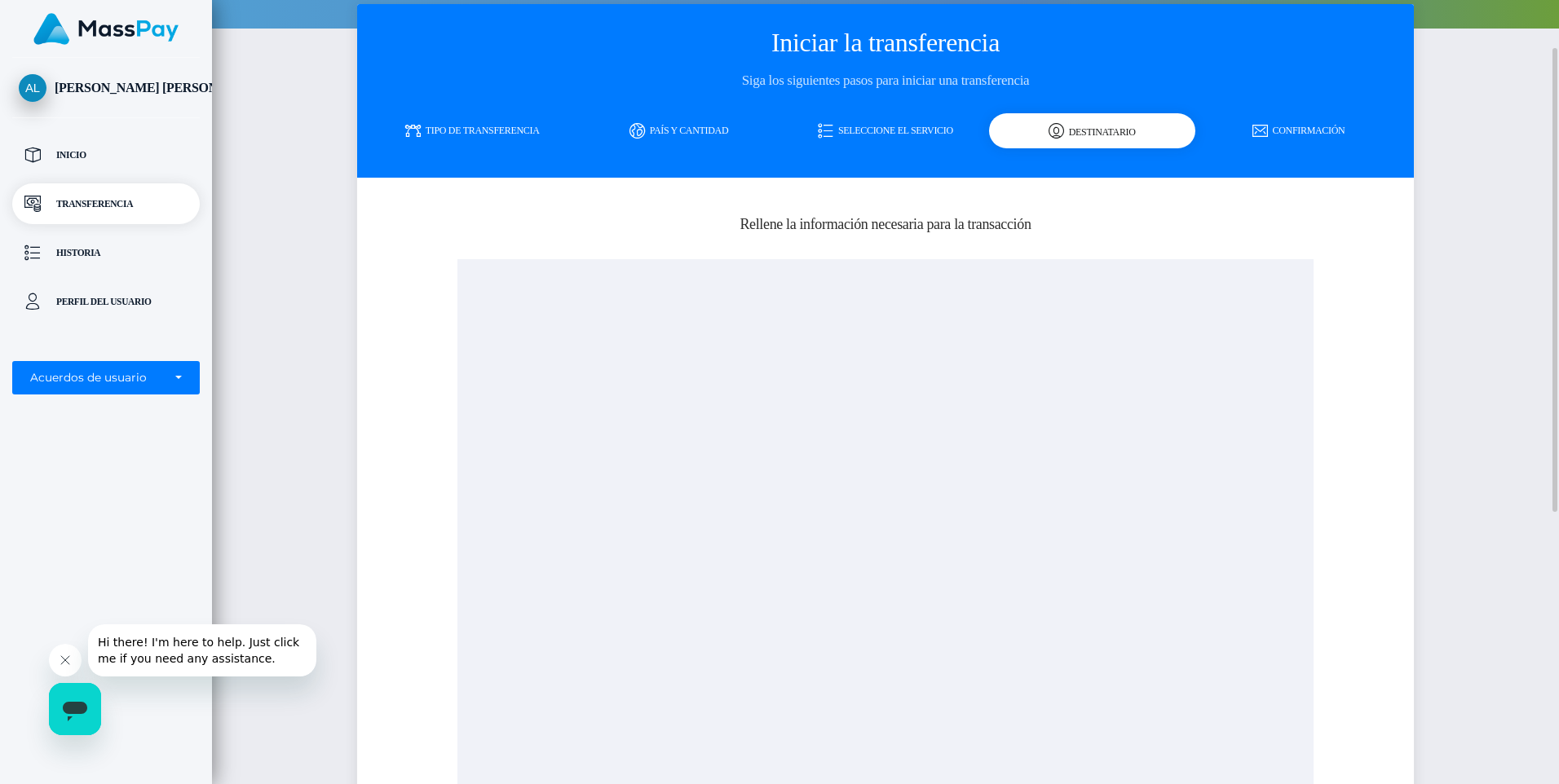
scroll to position [163, 0]
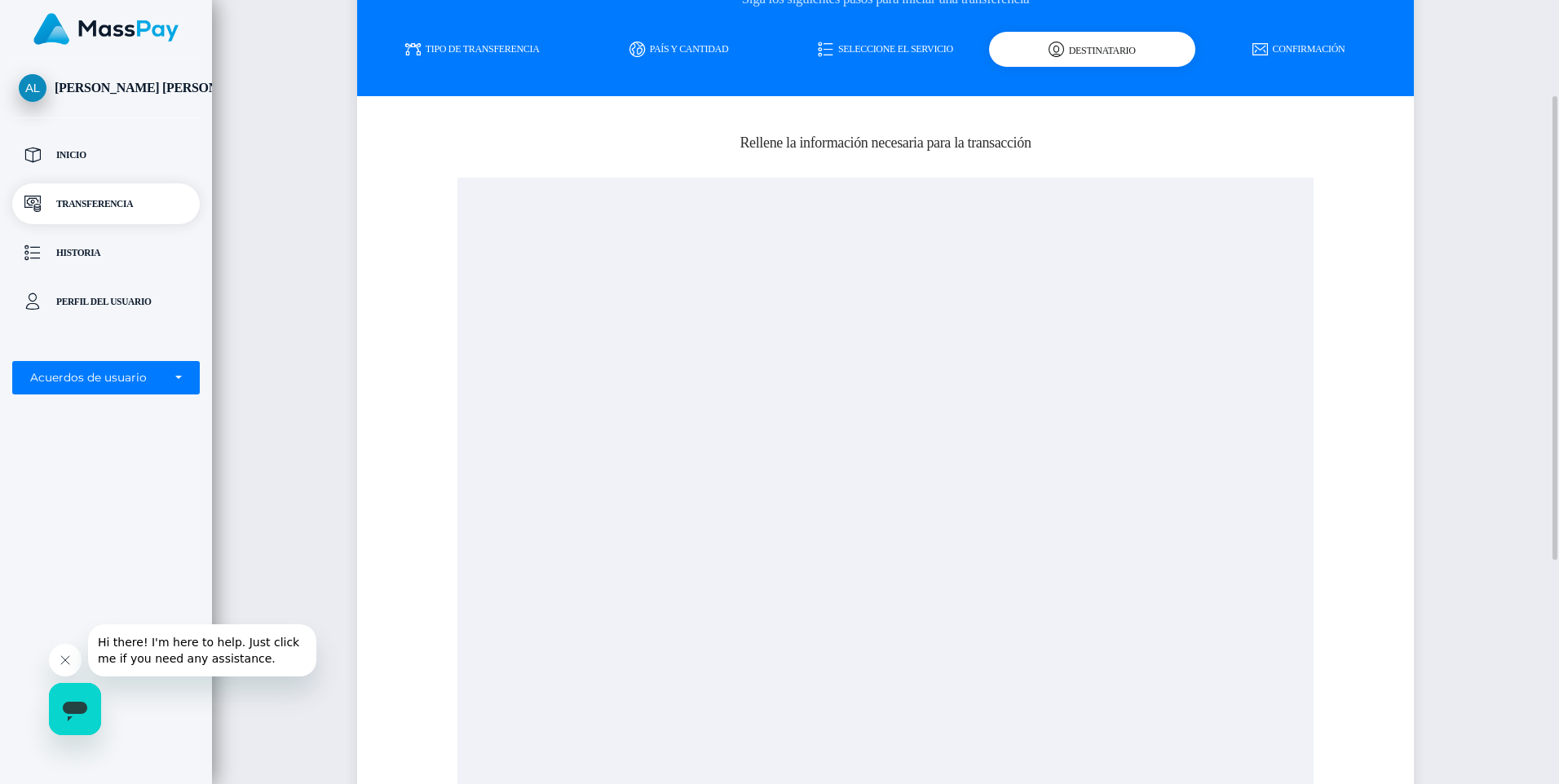
drag, startPoint x: 668, startPoint y: 361, endPoint x: 1062, endPoint y: 574, distance: 447.9
click at [1062, 574] on div at bounding box center [886, 569] width 857 height 784
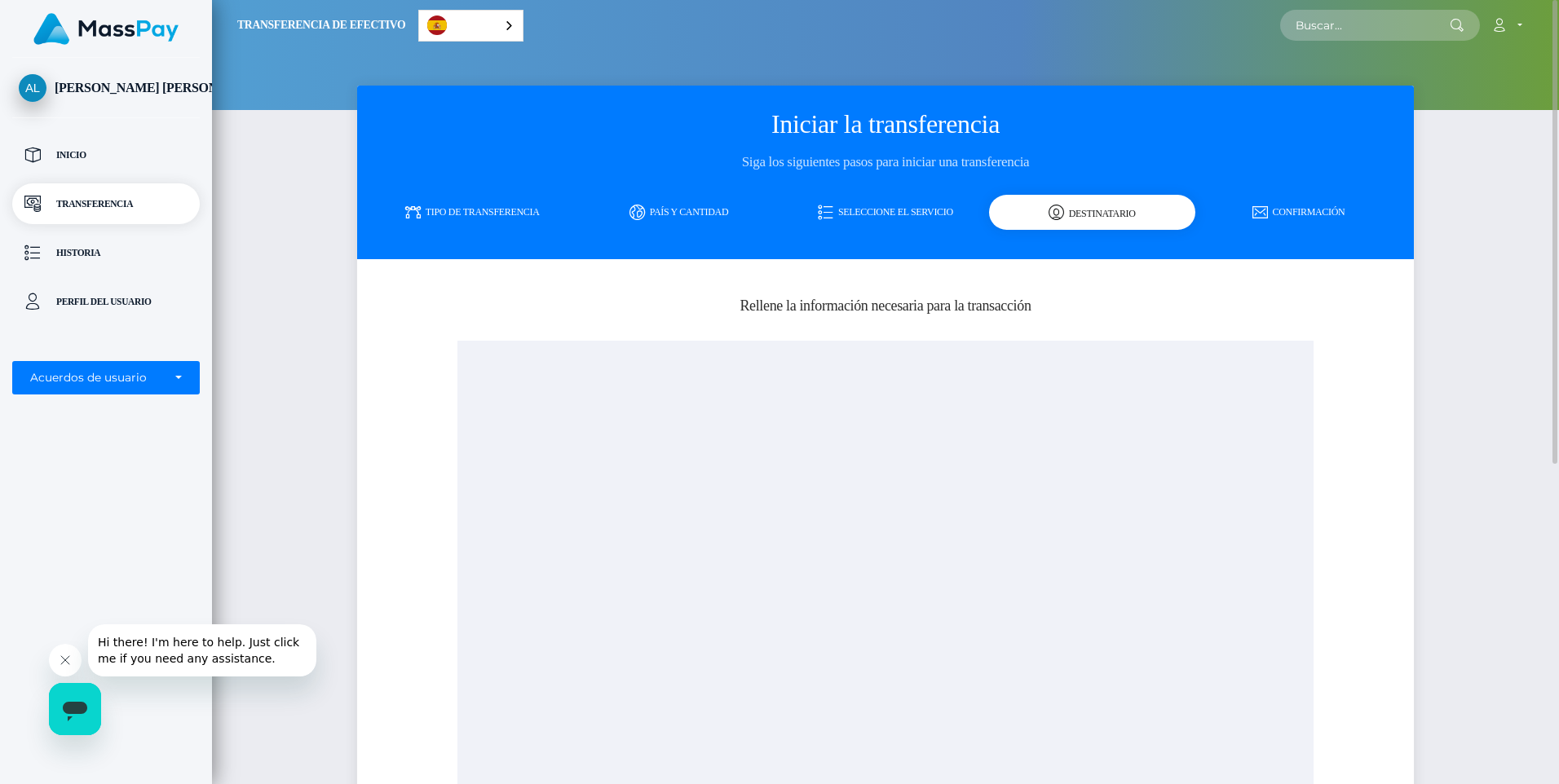
scroll to position [541, 0]
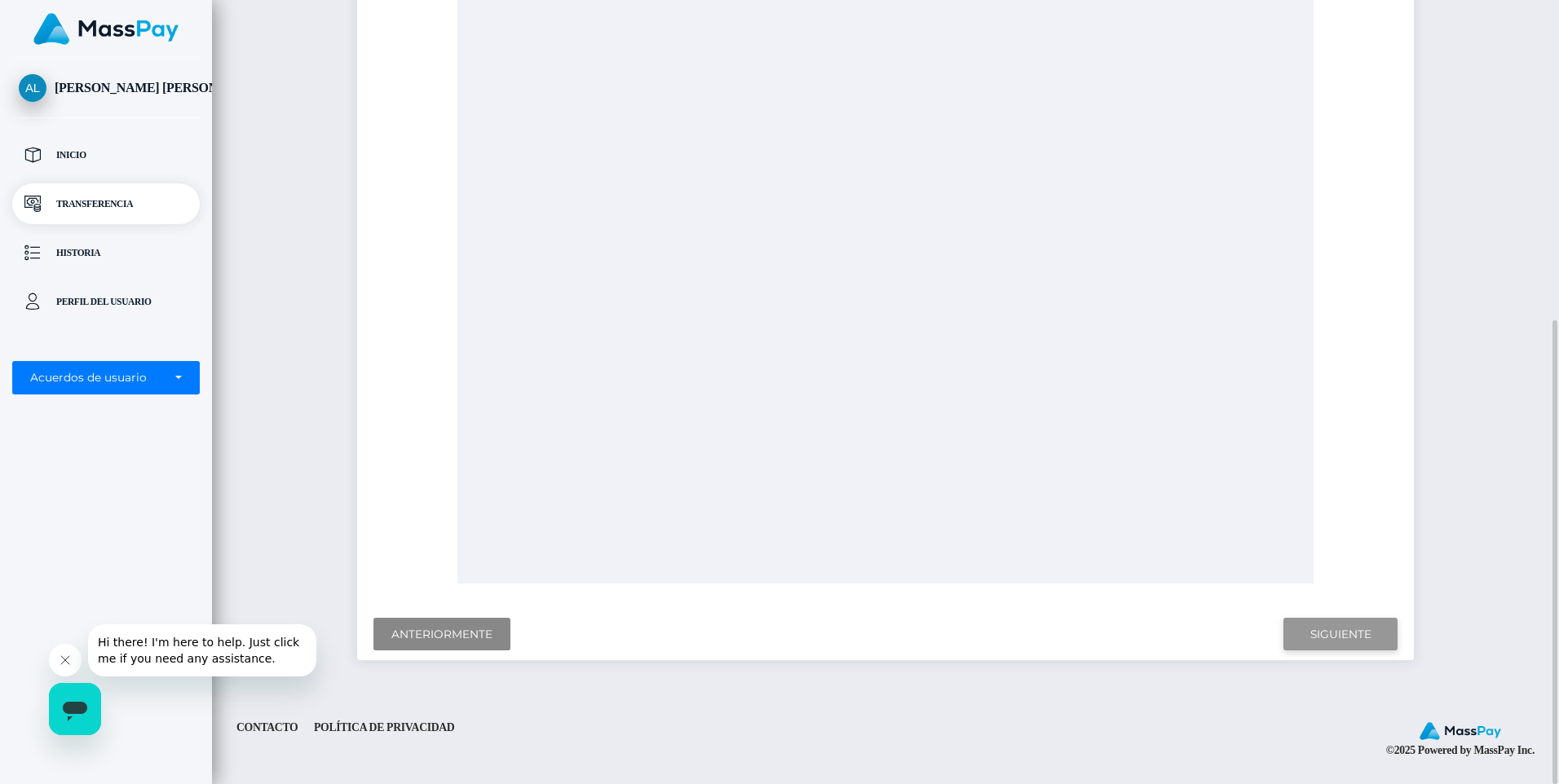
click at [1336, 632] on input "Siguiente" at bounding box center [1341, 634] width 115 height 33
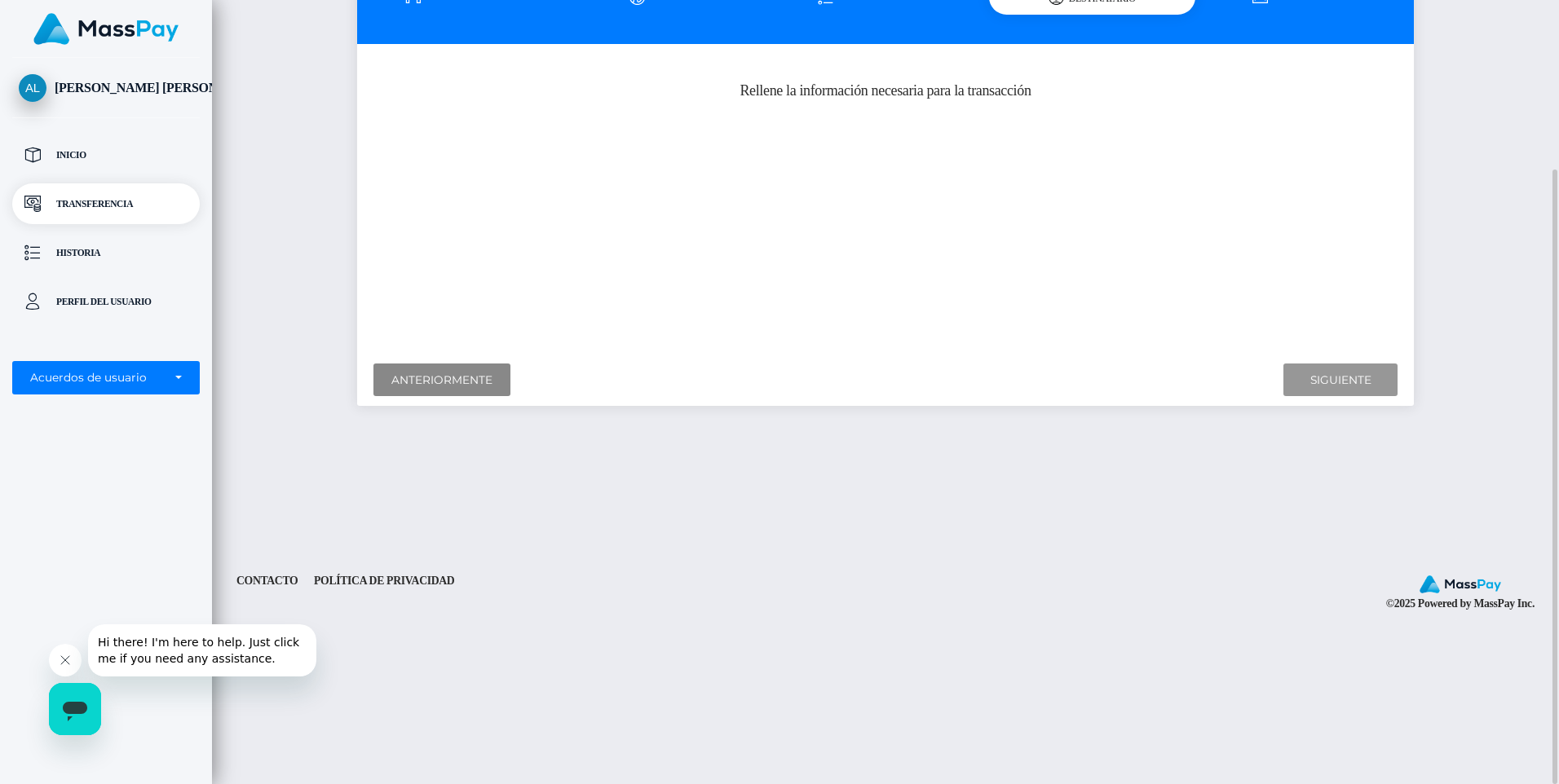
scroll to position [0, 0]
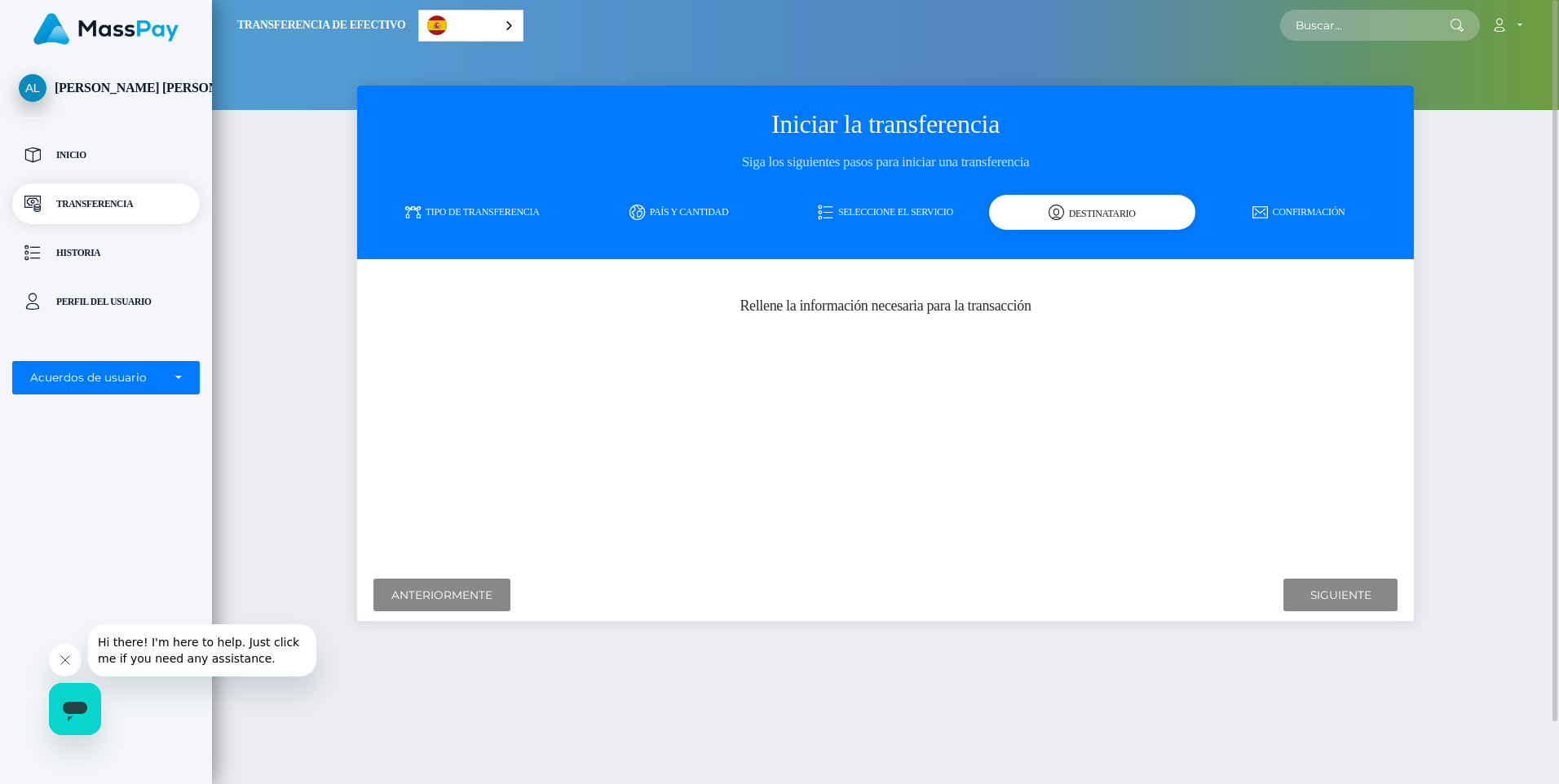
click at [771, 377] on div "¿A dónde quiere enviar dinero? País Abjasia Afganistán Albania Argelia Samoa Am…" at bounding box center [886, 416] width 1034 height 289
click at [445, 596] on input "Anteriormente" at bounding box center [441, 595] width 137 height 33
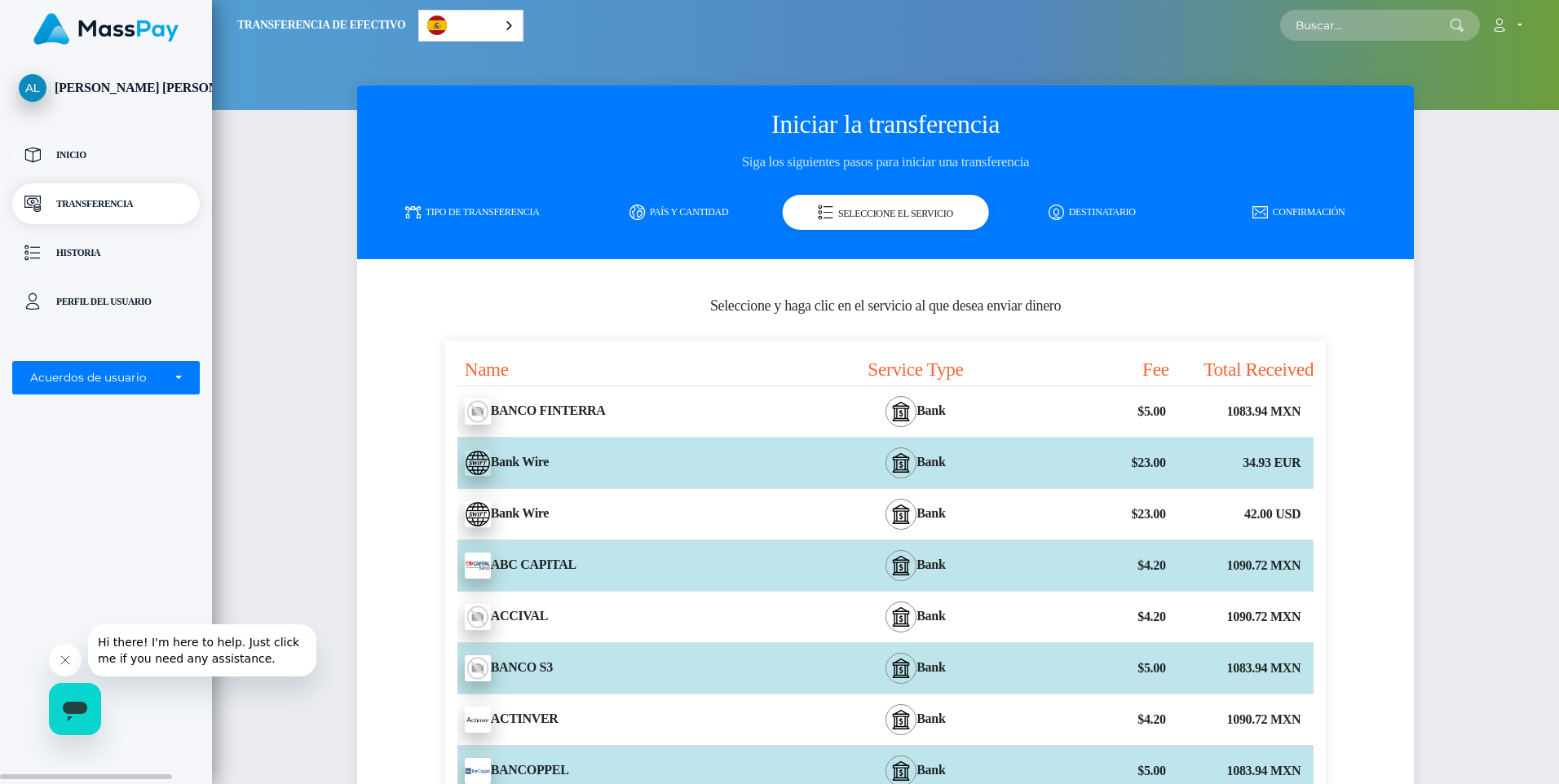
click at [71, 155] on p "Inicio" at bounding box center [106, 154] width 175 height 25
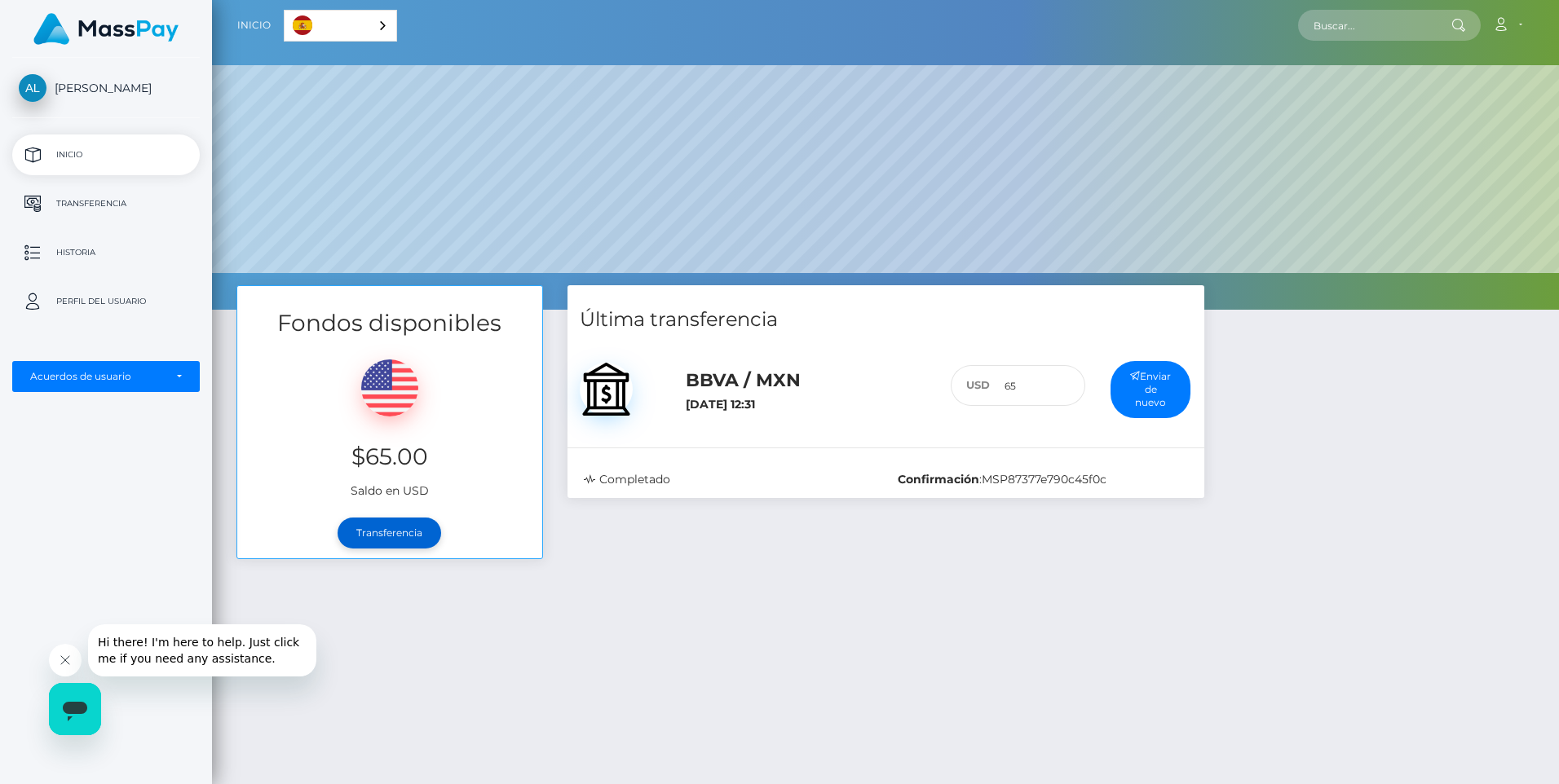
drag, startPoint x: 412, startPoint y: 535, endPoint x: 440, endPoint y: 534, distance: 28.0
click at [412, 533] on link "Transferencia" at bounding box center [390, 533] width 104 height 31
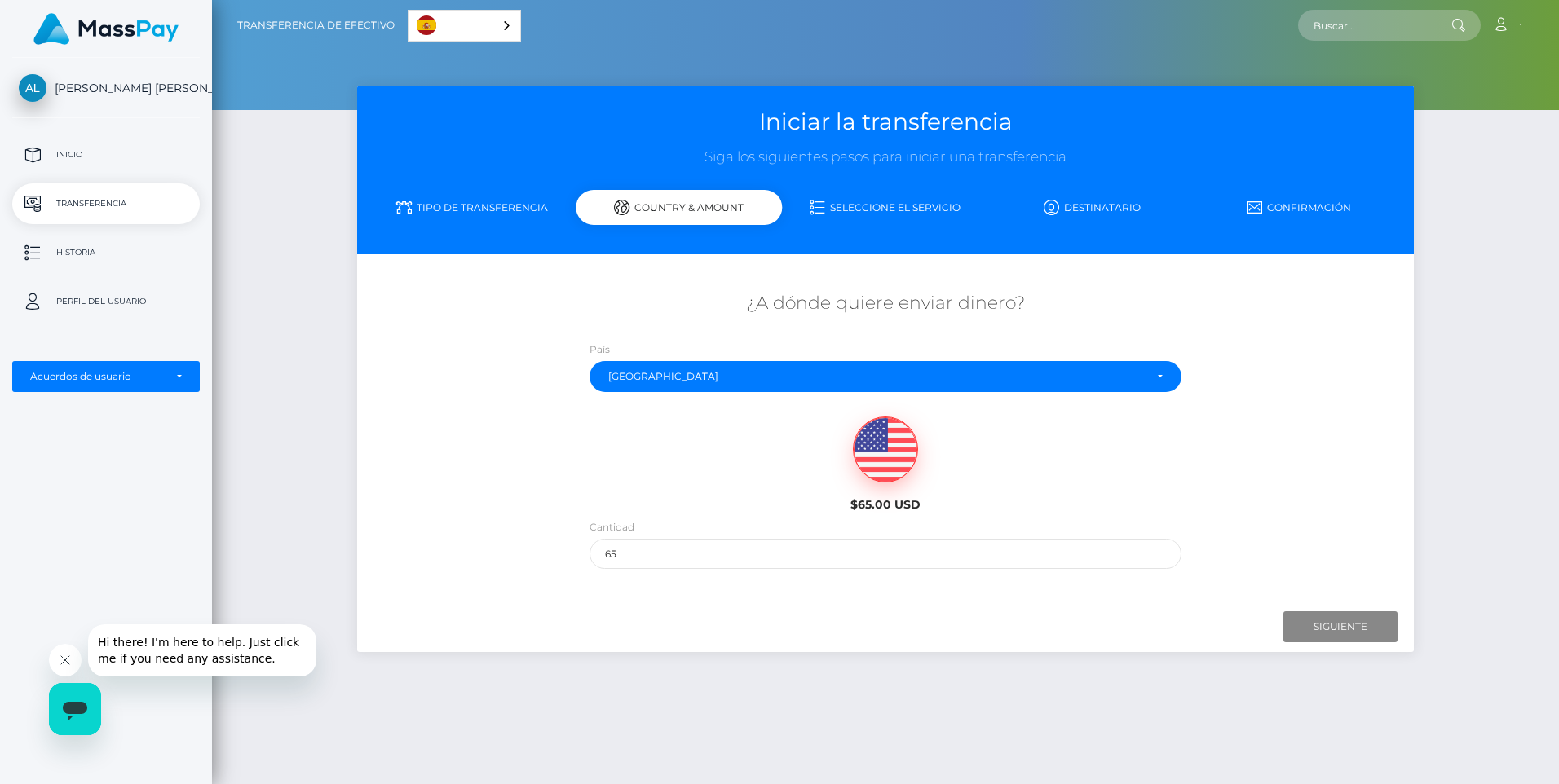
click at [1256, 448] on div "$65.00 USD" at bounding box center [886, 459] width 882 height 118
click at [1314, 628] on input "Siguiente" at bounding box center [1341, 627] width 115 height 31
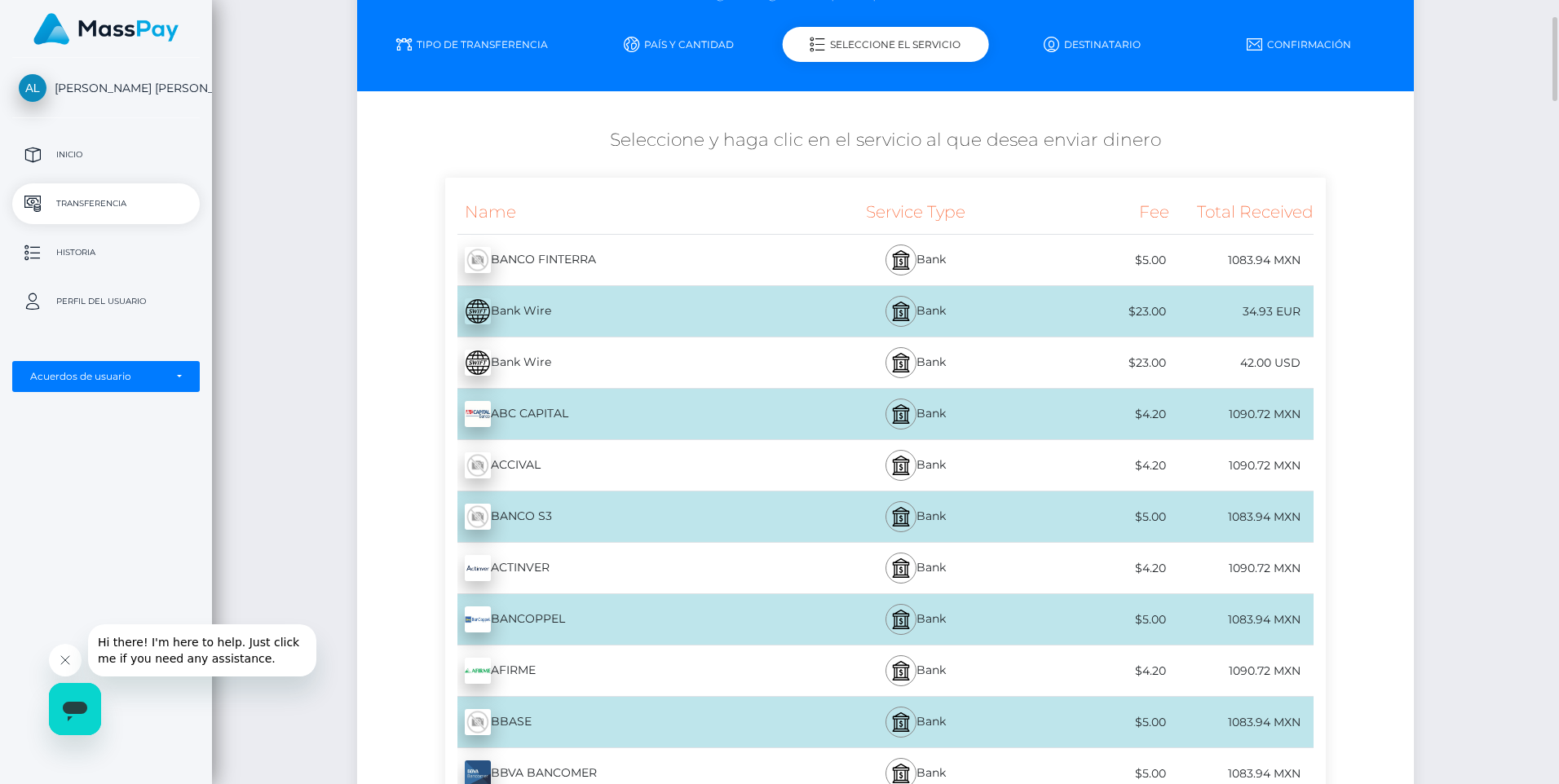
scroll to position [244, 0]
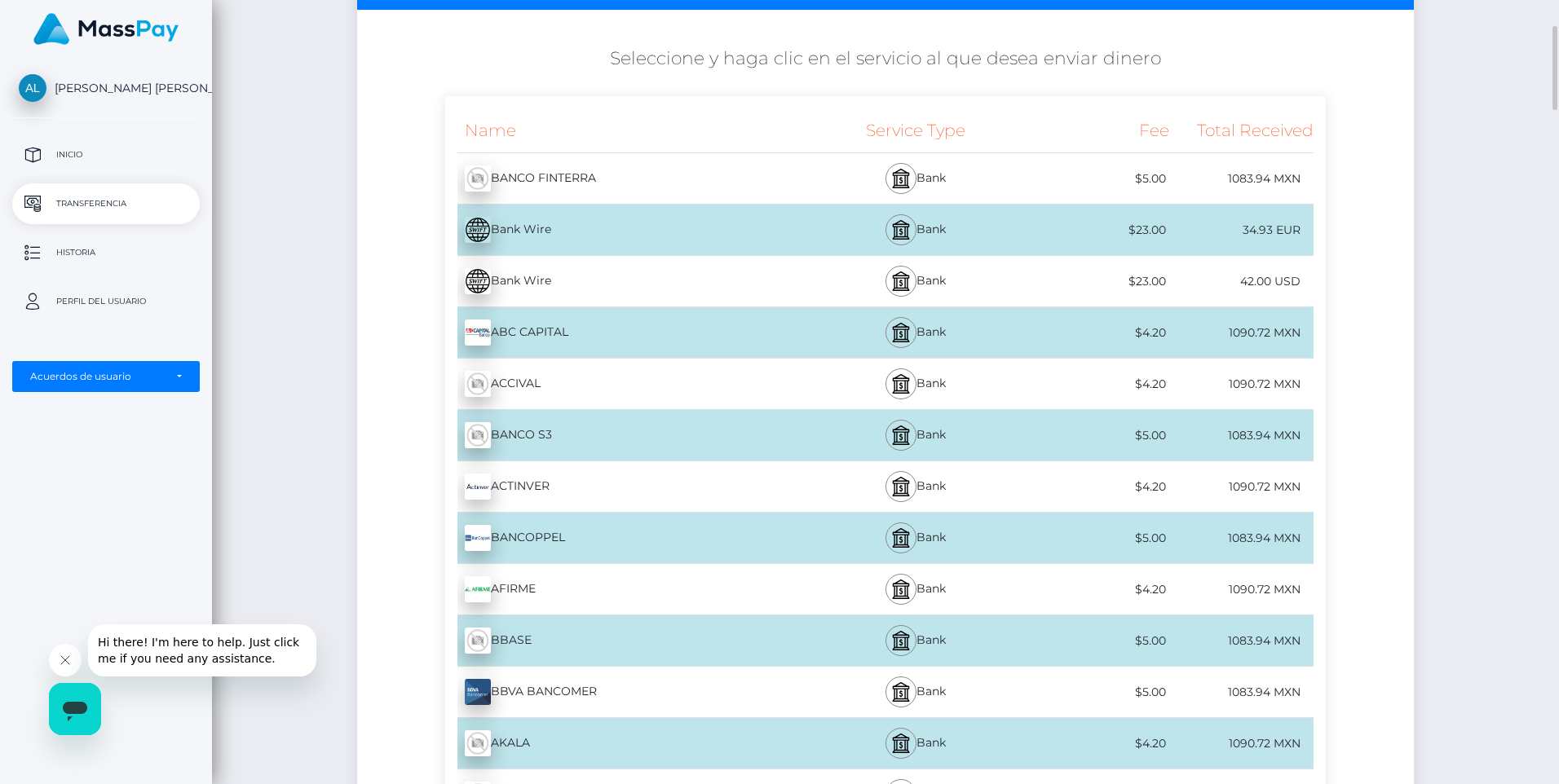
click at [524, 689] on div "BBVA BANCOMER - MXN" at bounding box center [626, 692] width 362 height 46
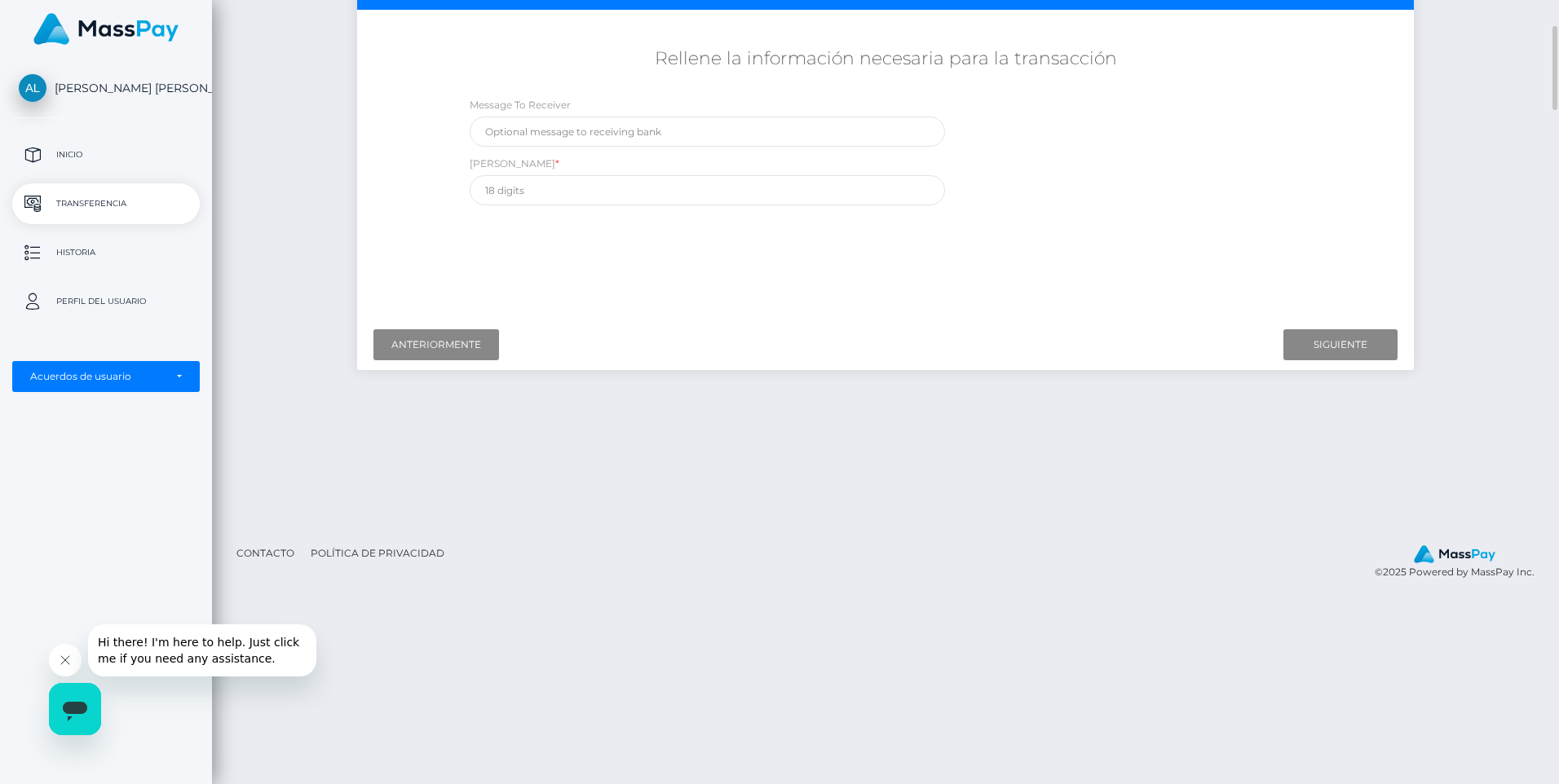
drag, startPoint x: 508, startPoint y: 209, endPoint x: 517, endPoint y: 184, distance: 26.6
click at [508, 208] on div "Message To Receiver CLABE *" at bounding box center [886, 154] width 882 height 117
drag, startPoint x: 518, startPoint y: 177, endPoint x: 513, endPoint y: 190, distance: 13.9
click at [516, 182] on input "text" at bounding box center [708, 191] width 475 height 31
drag, startPoint x: 1019, startPoint y: 271, endPoint x: 976, endPoint y: 255, distance: 45.9
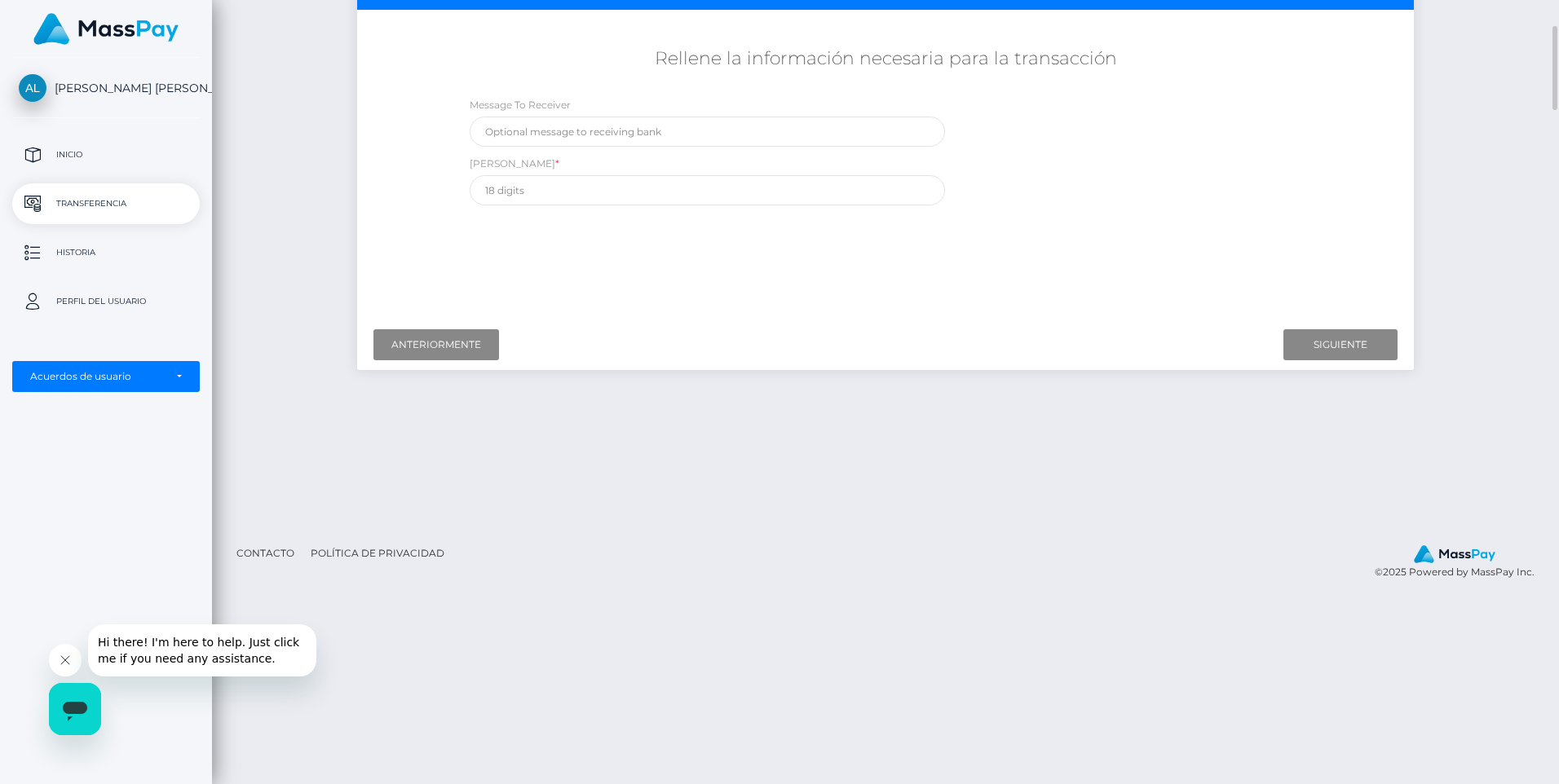
click at [1015, 266] on div "¿A dónde quiere enviar dinero? País Abjasia Afganistán Albania Argelia Samoa Am…" at bounding box center [886, 166] width 1034 height 289
click at [538, 183] on input "text" at bounding box center [708, 191] width 475 height 31
paste input "012 849 01573355281 0"
click at [505, 192] on input "012 849 01573355281 0" at bounding box center [708, 191] width 475 height 31
click at [584, 188] on input "012849 01573355281 0" at bounding box center [708, 191] width 475 height 31
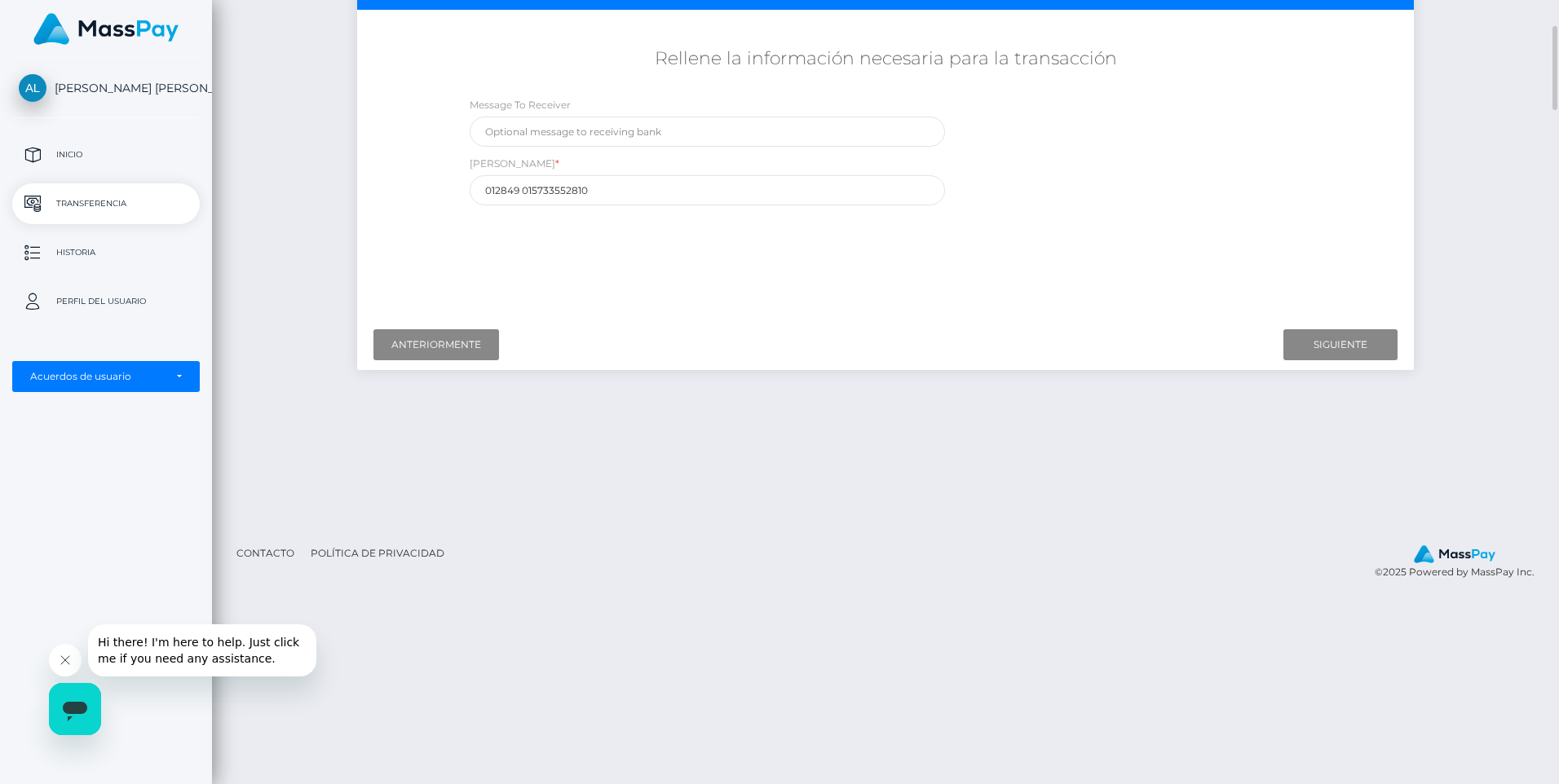
click at [575, 241] on div "¿A dónde quiere enviar dinero? País Abjasia Afganistán Albania Argelia Samoa Am…" at bounding box center [886, 166] width 1034 height 289
click at [1353, 343] on input "Siguiente" at bounding box center [1341, 344] width 115 height 31
click at [529, 130] on input "text" at bounding box center [708, 132] width 475 height 31
click at [524, 189] on input "012849 015733552810" at bounding box center [708, 191] width 475 height 31
type input "012849015733552810"
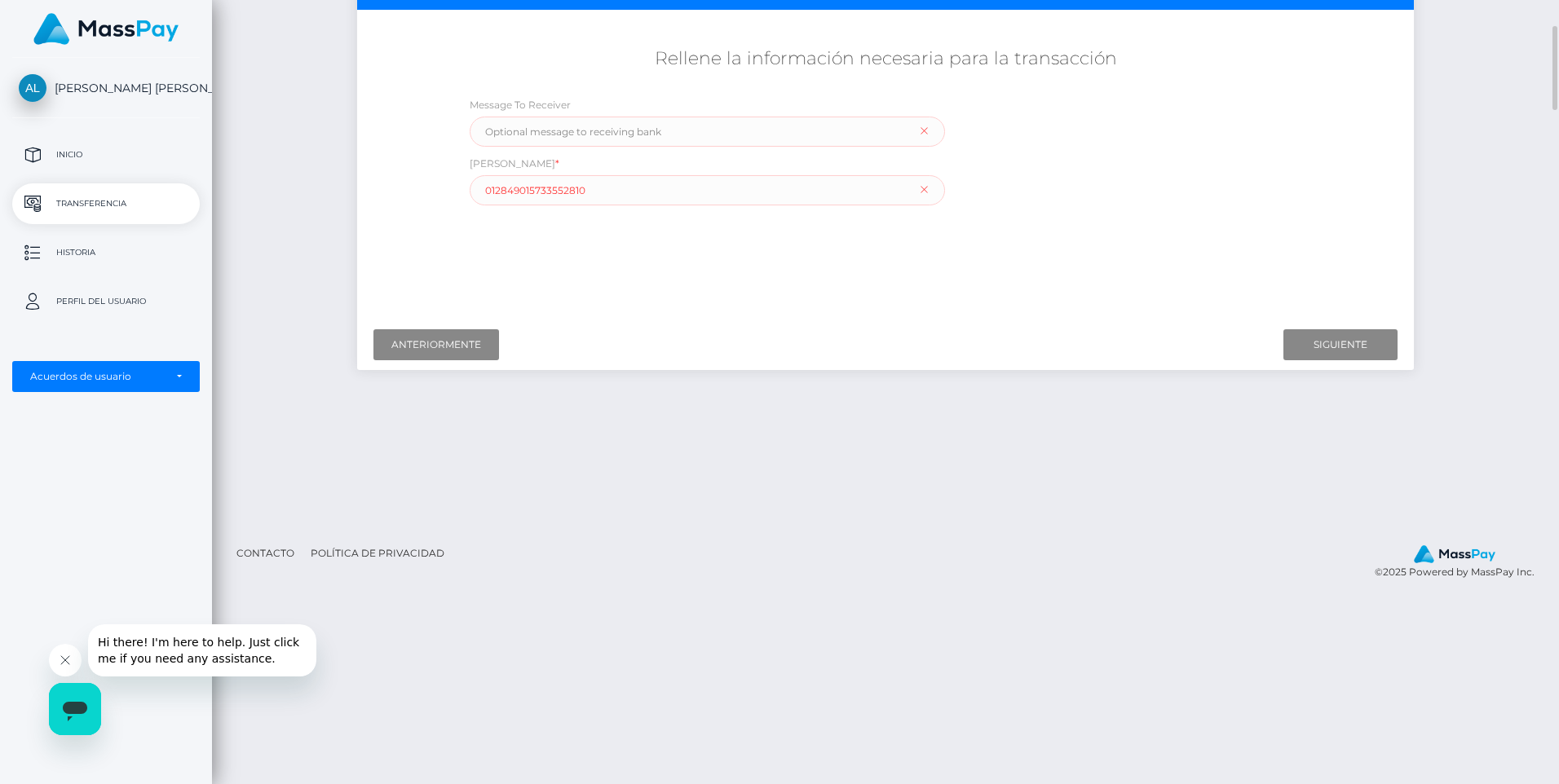
click at [584, 249] on div "¿A dónde quiere enviar dinero? País Abjasia Afganistán Albania Argelia Samoa Am…" at bounding box center [886, 166] width 1034 height 289
click at [1311, 349] on input "Siguiente" at bounding box center [1341, 344] width 115 height 31
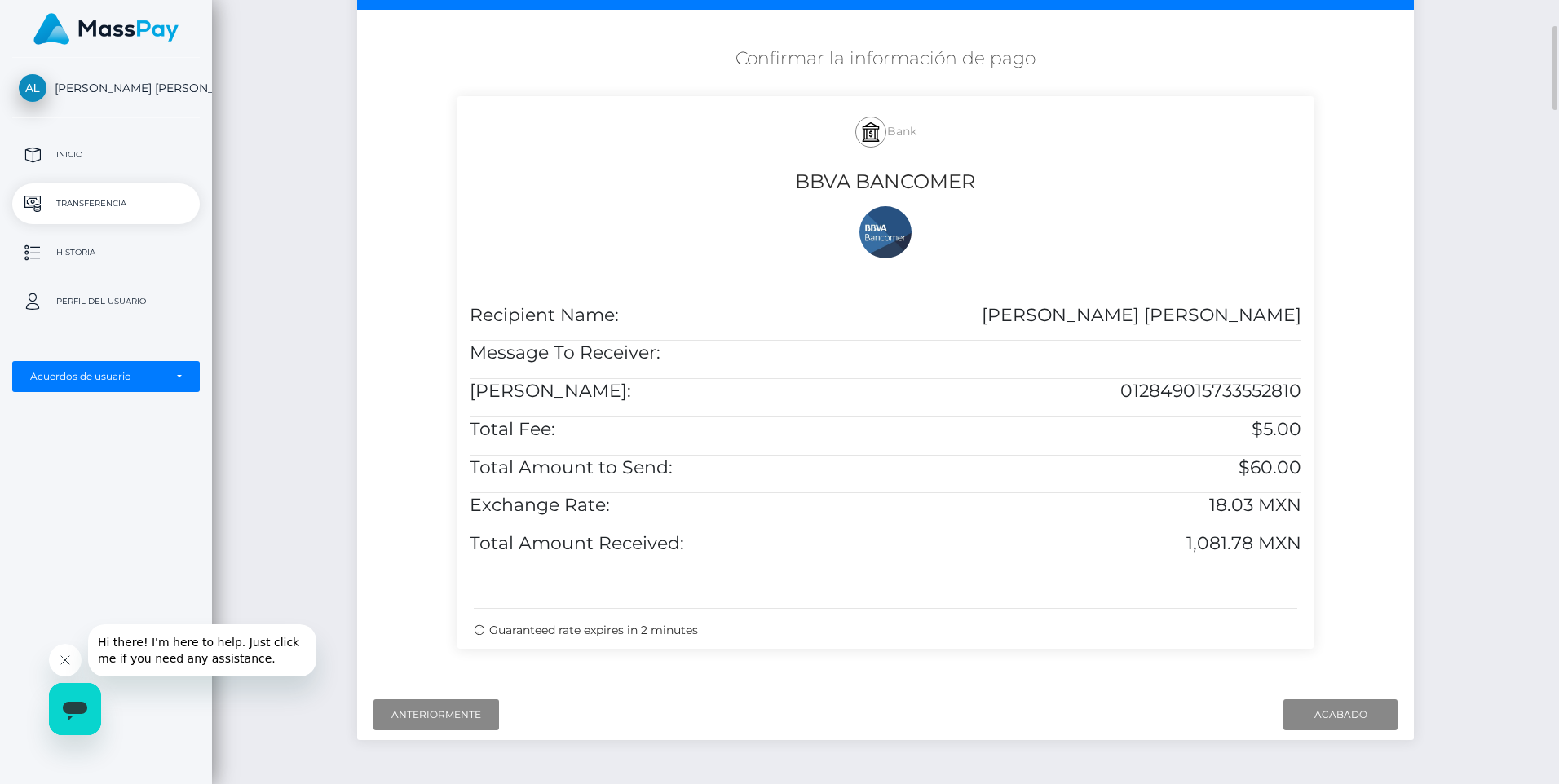
click at [1250, 241] on div at bounding box center [886, 232] width 833 height 53
click at [1337, 730] on input "Acabado" at bounding box center [1341, 715] width 115 height 31
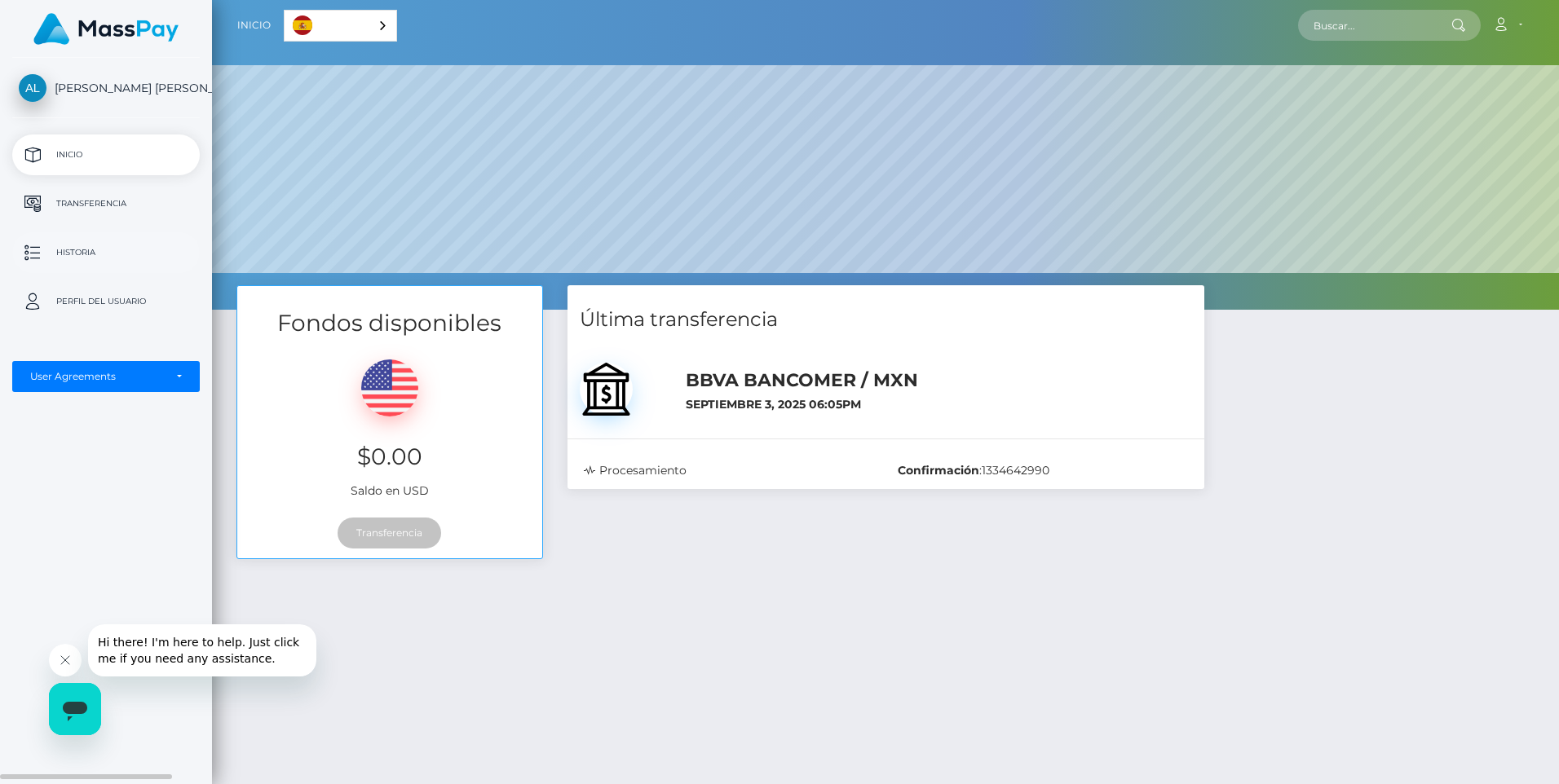
click at [94, 248] on p "Historia" at bounding box center [106, 252] width 175 height 25
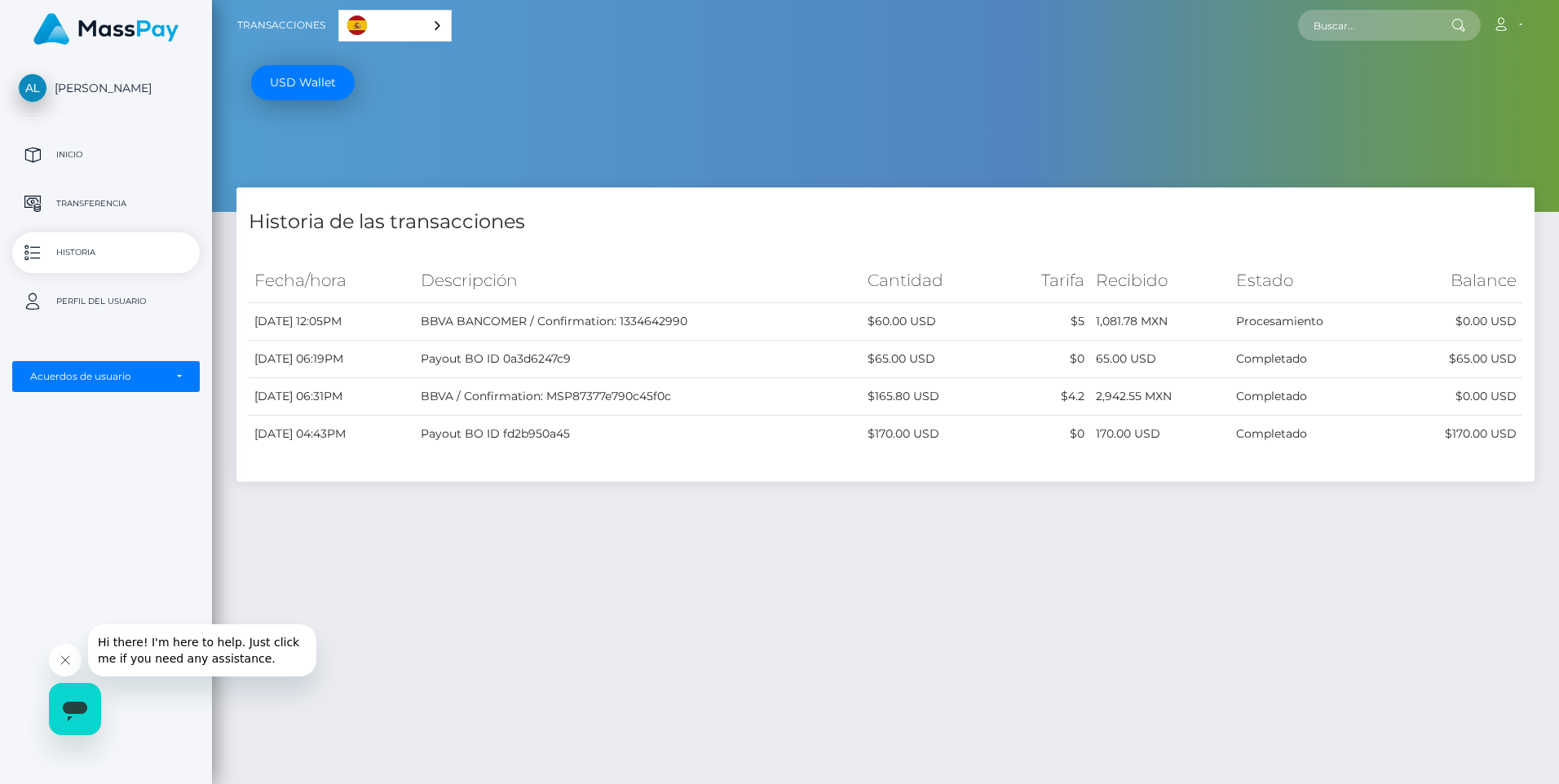
click at [1191, 574] on div "Historia de las transacciones Fecha/hora Descripción Cantidad [GEOGRAPHIC_DATA]…" at bounding box center [886, 529] width 1348 height 684
